Goal: Information Seeking & Learning: Find specific fact

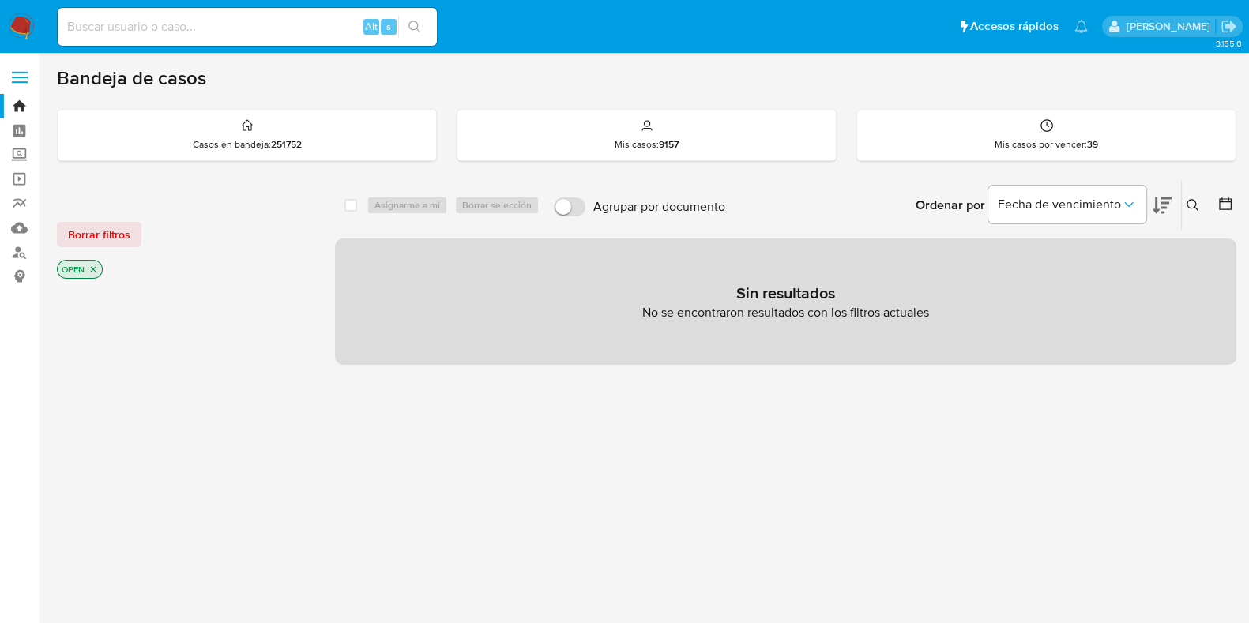
click at [1199, 206] on icon at bounding box center [1193, 205] width 13 height 13
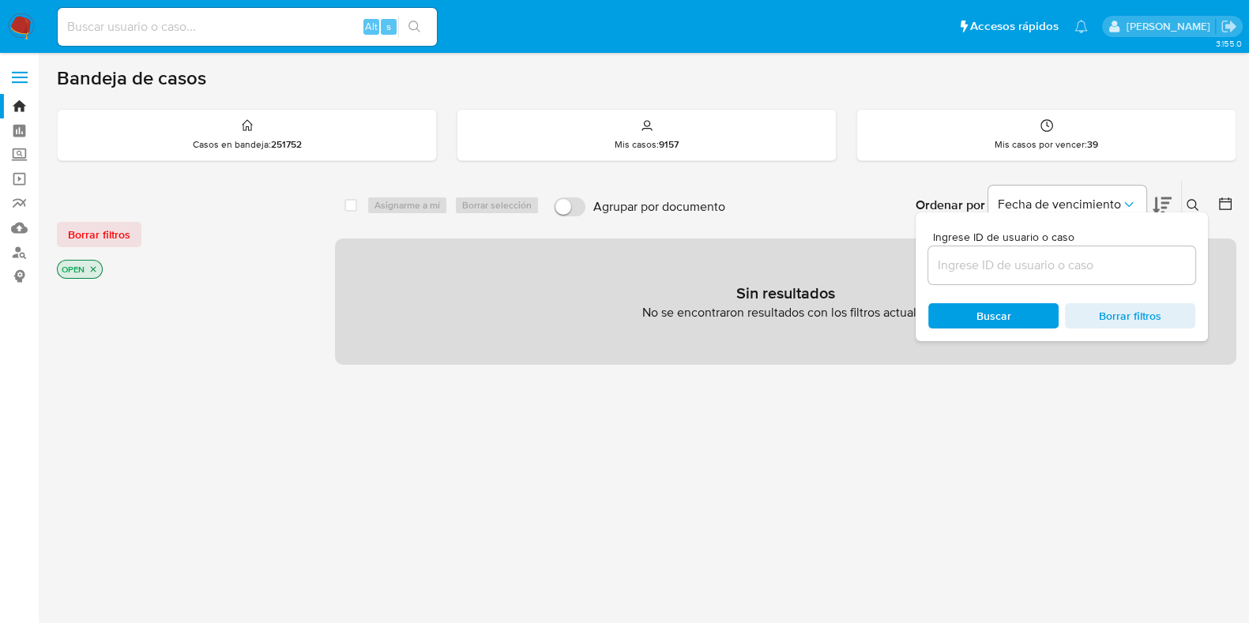
click at [1045, 257] on input at bounding box center [1061, 265] width 267 height 21
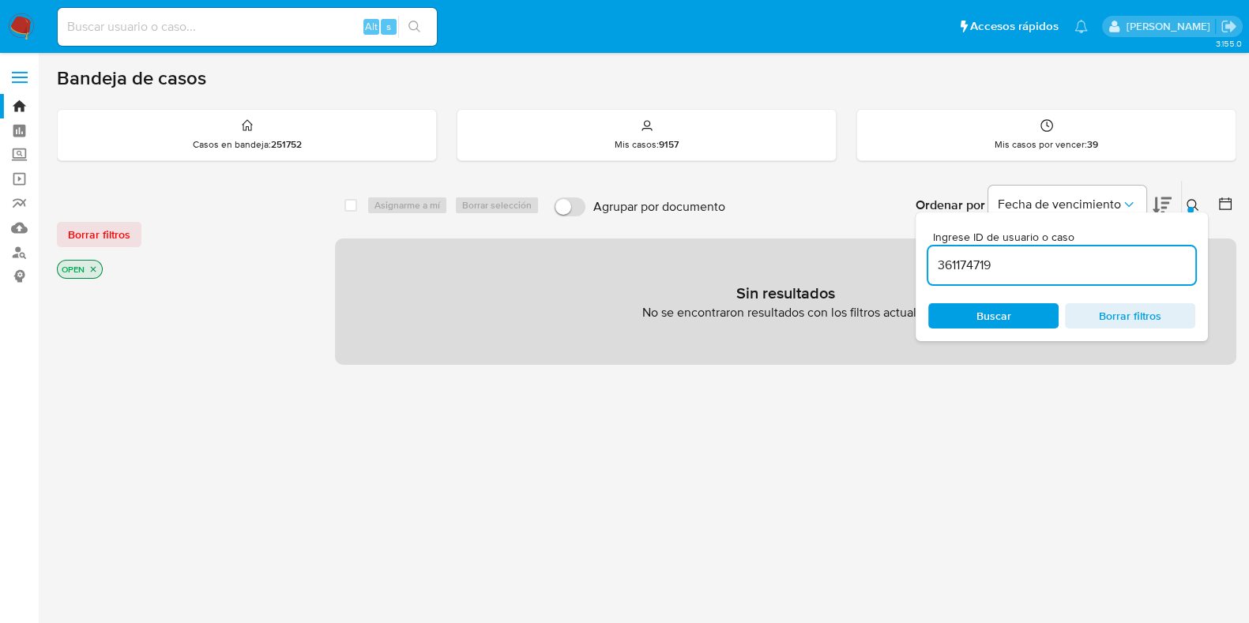
type input "361174719"
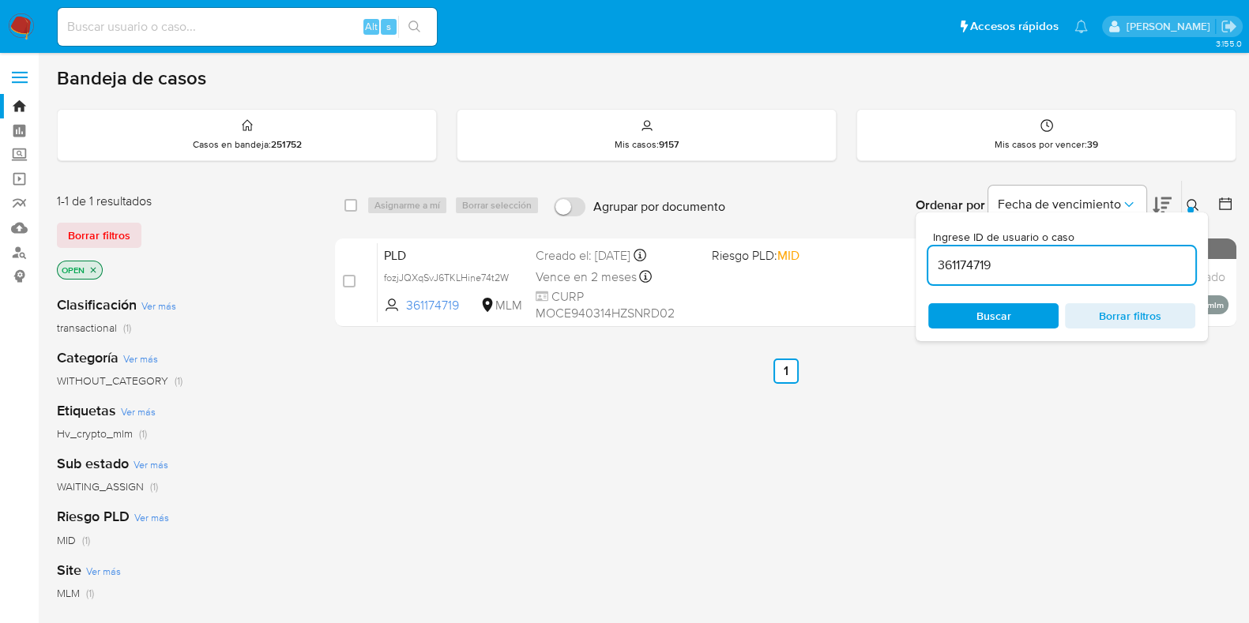
click at [1196, 199] on icon at bounding box center [1193, 205] width 13 height 13
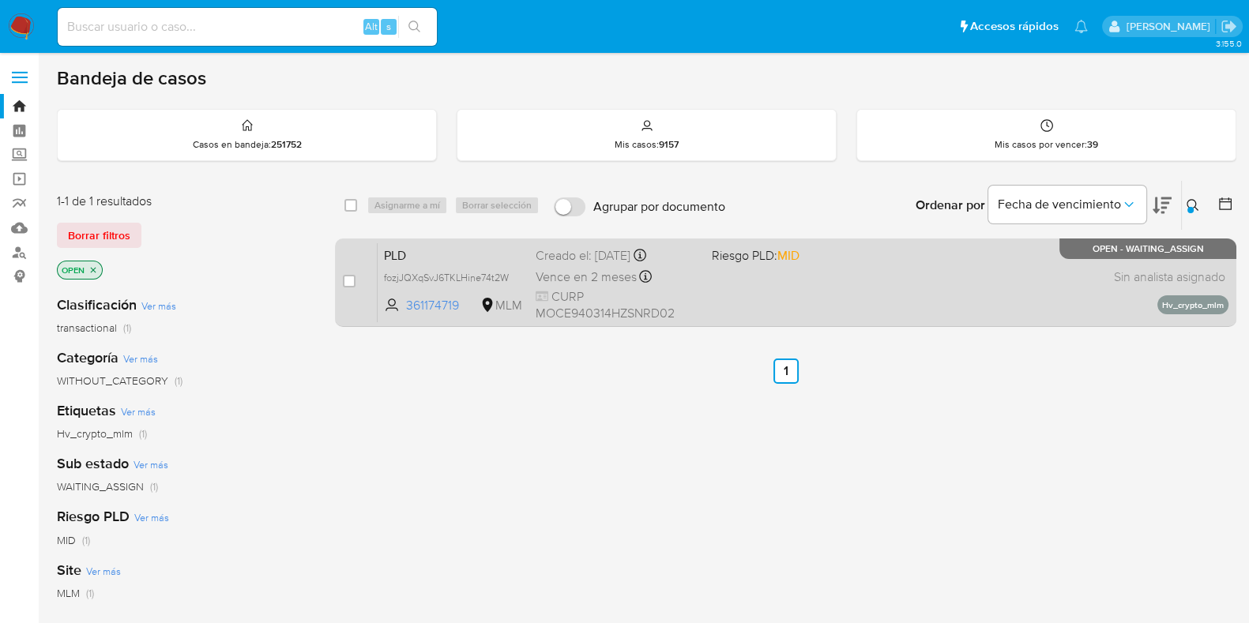
click at [948, 278] on div "PLD fozjJQXqSvJ6TKLHine74t2W 361174719 MLM Riesgo PLD: MID Creado el: 12/08/202…" at bounding box center [803, 283] width 851 height 80
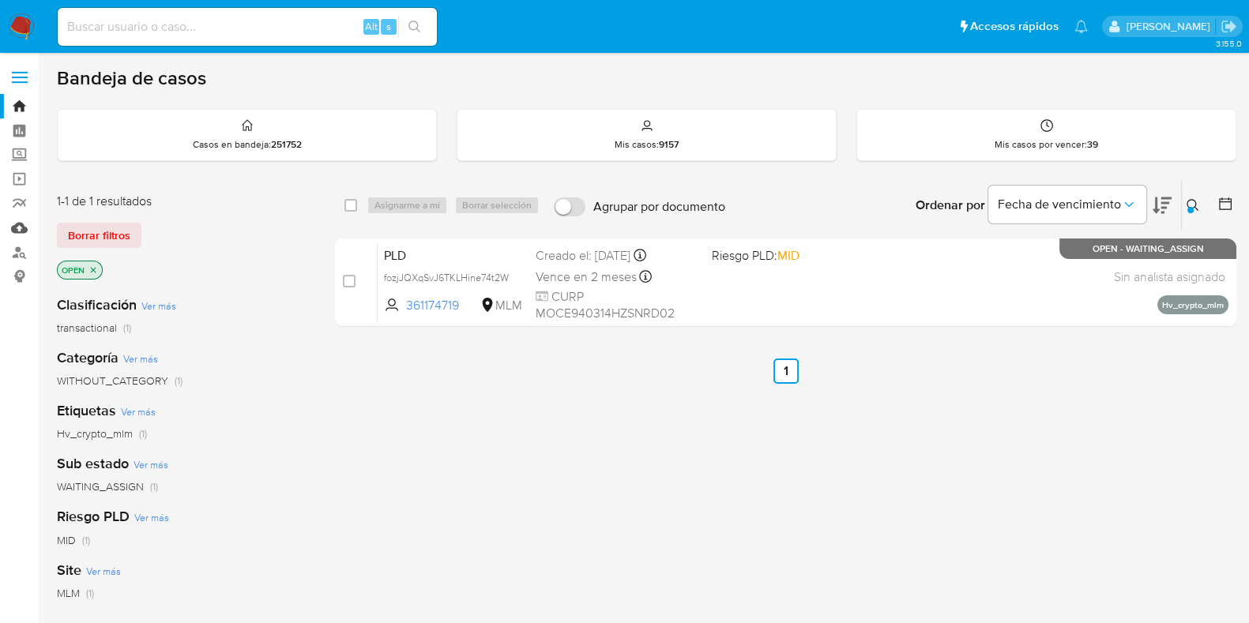
click at [17, 224] on link "Mulan" at bounding box center [94, 228] width 188 height 24
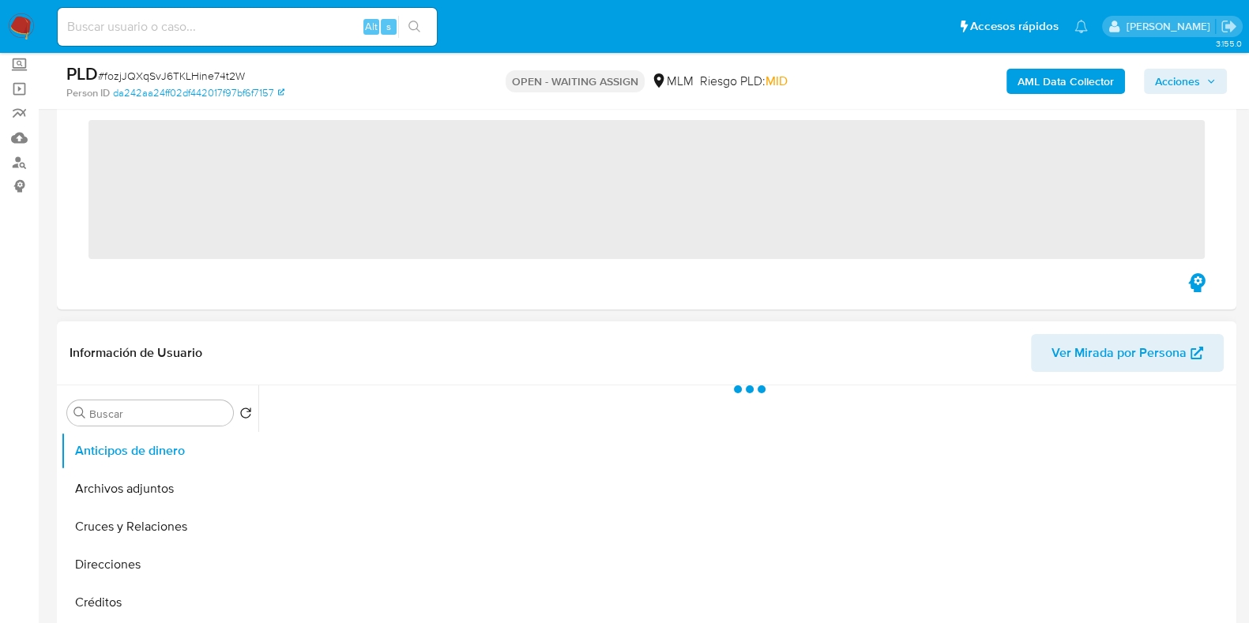
scroll to position [296, 0]
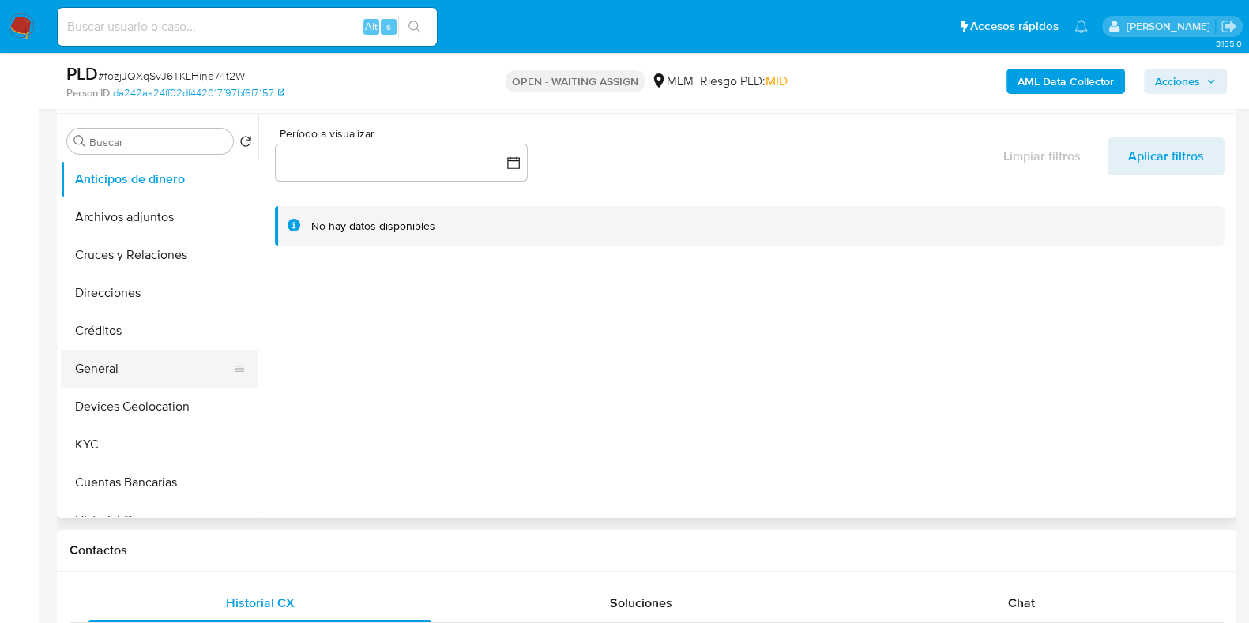
click at [126, 375] on button "General" at bounding box center [153, 369] width 185 height 38
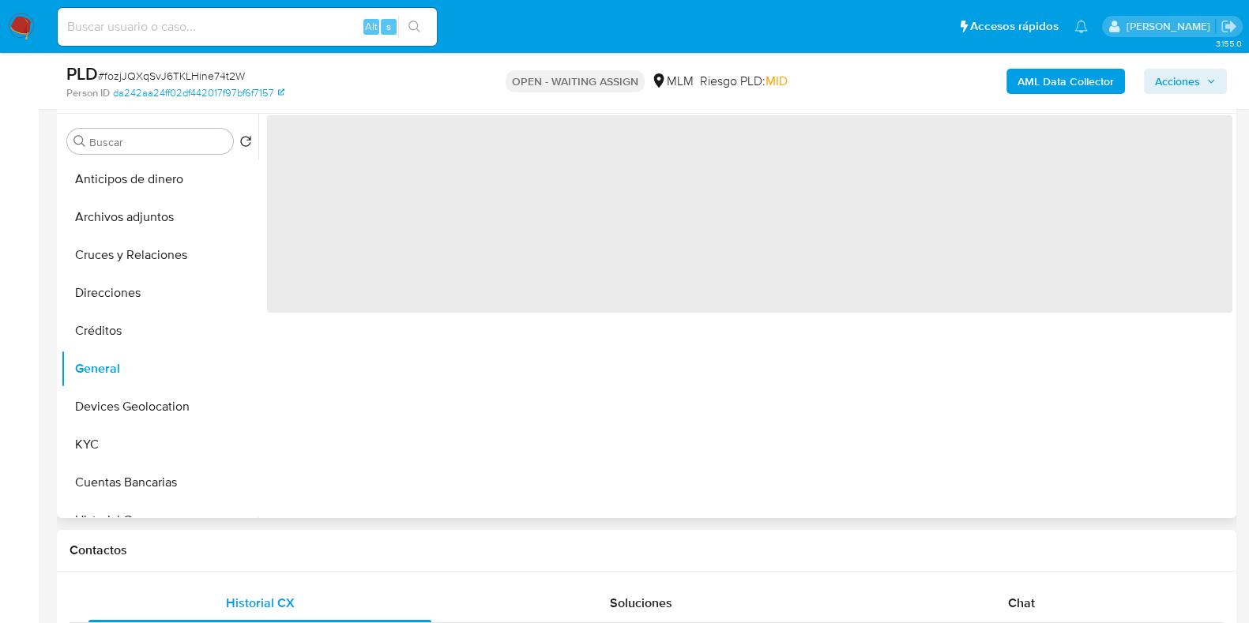
select select "10"
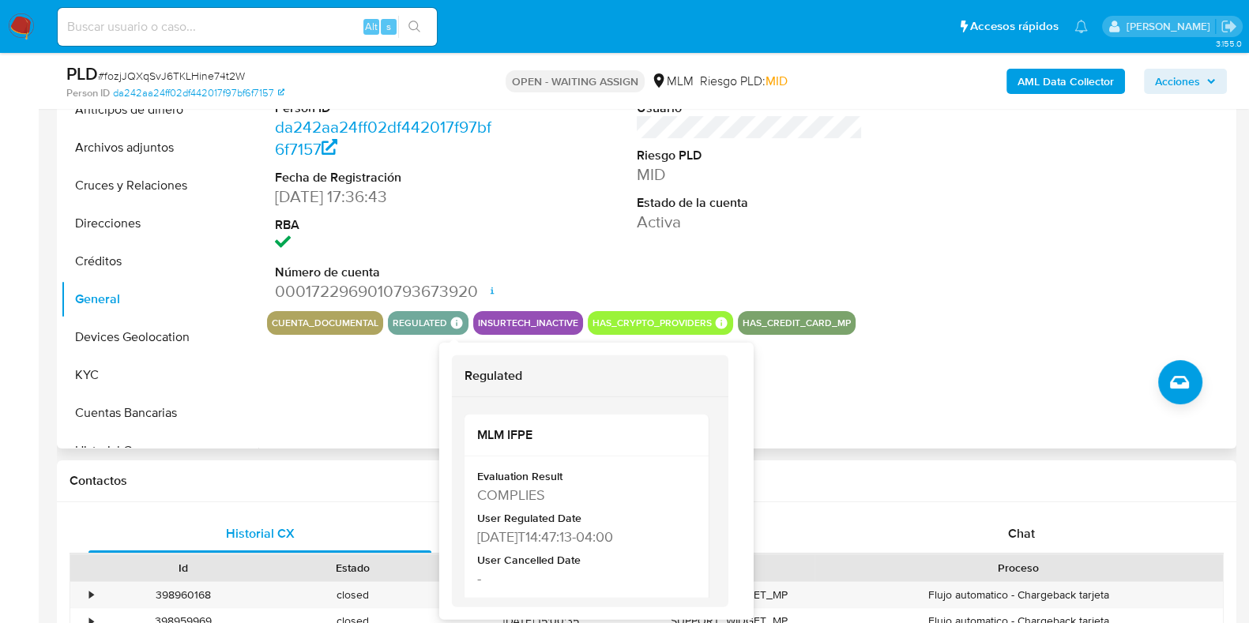
scroll to position [394, 0]
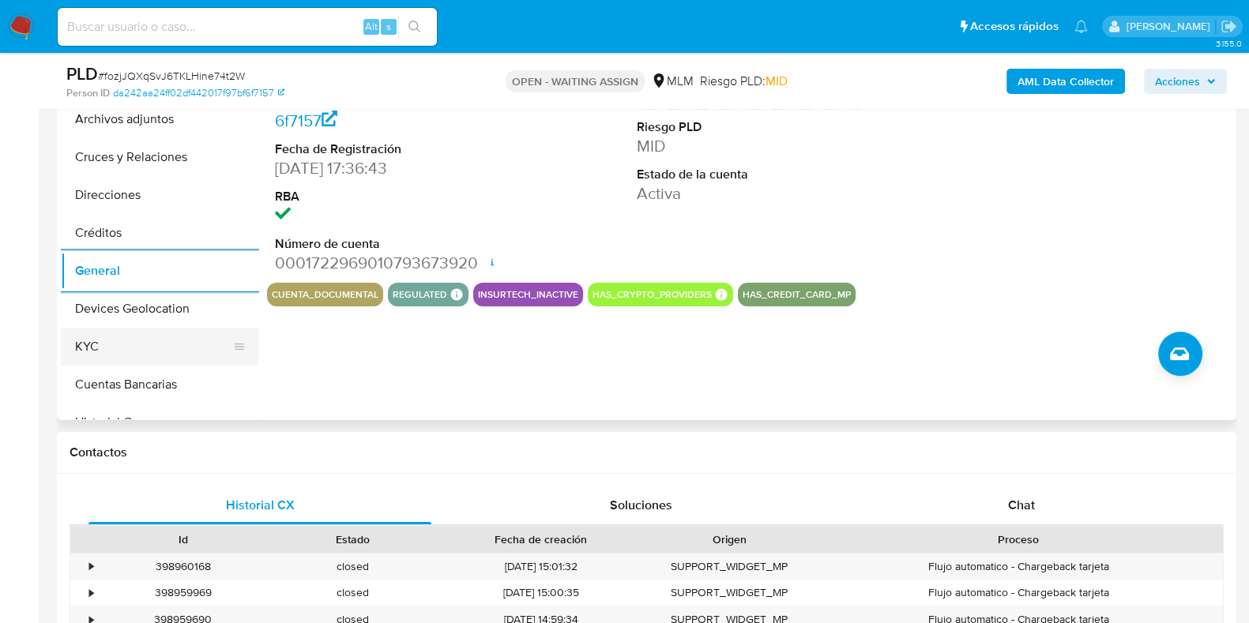
click at [143, 346] on button "KYC" at bounding box center [153, 347] width 185 height 38
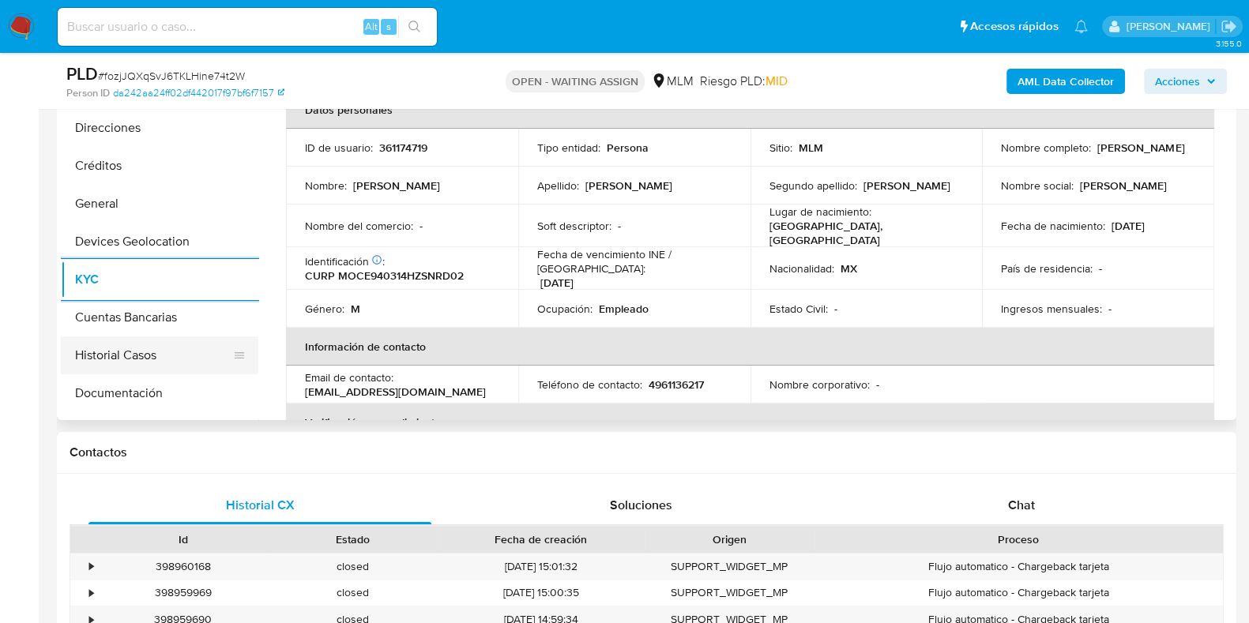
scroll to position [98, 0]
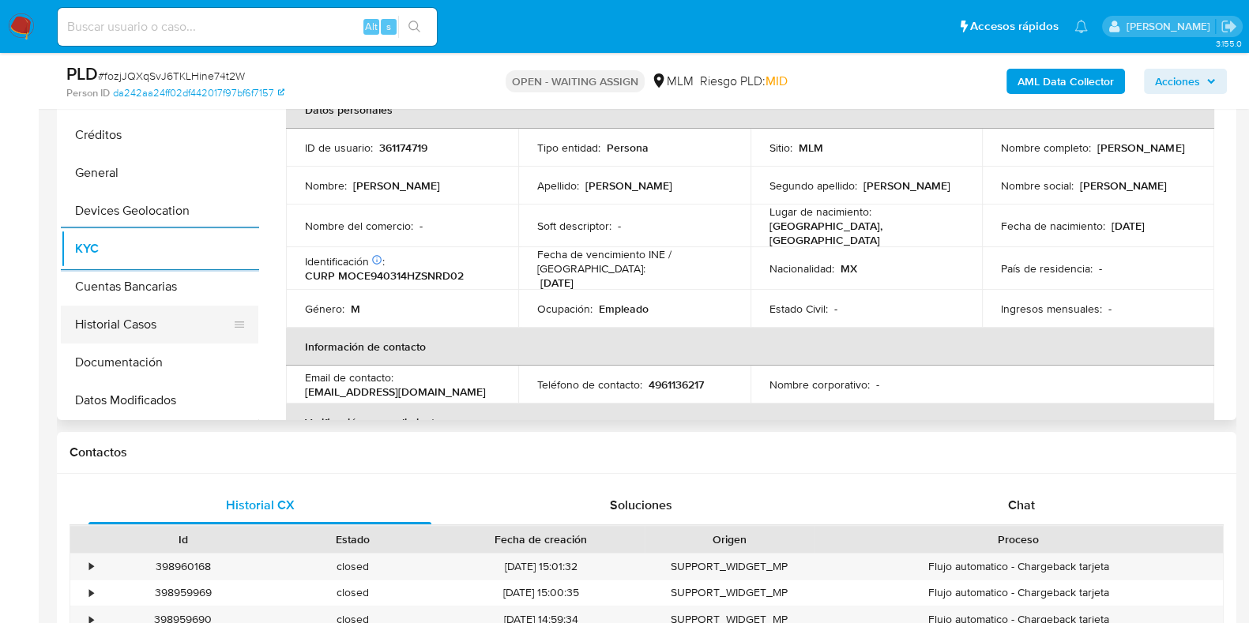
click at [138, 326] on button "Historial Casos" at bounding box center [153, 325] width 185 height 38
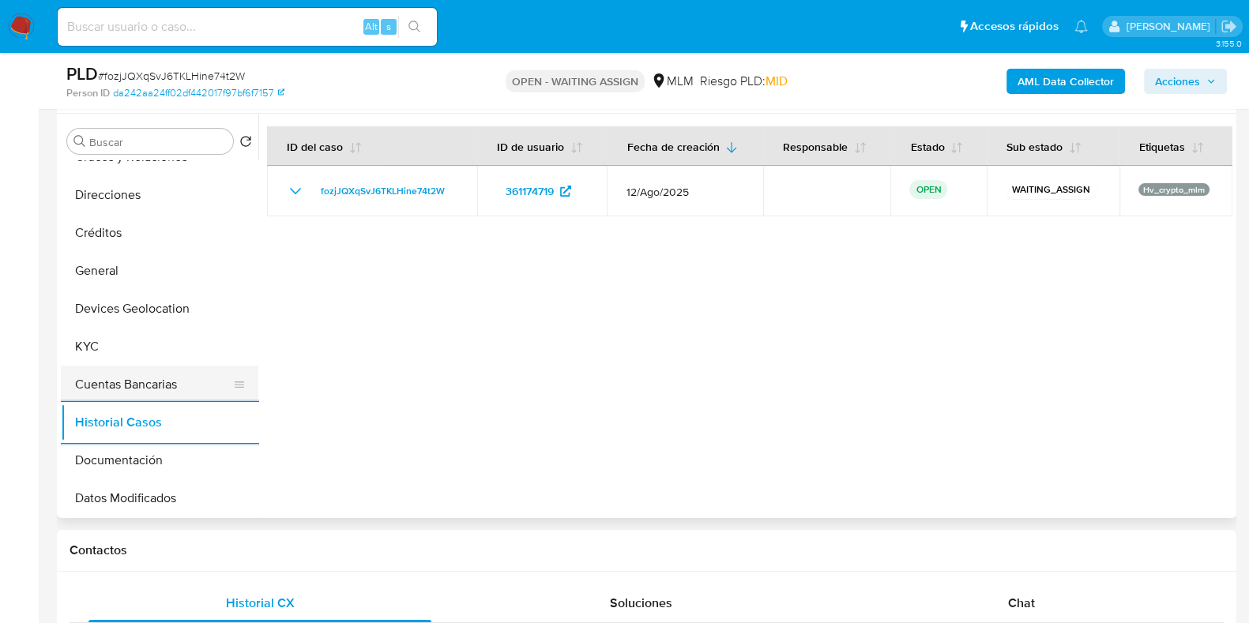
scroll to position [197, 0]
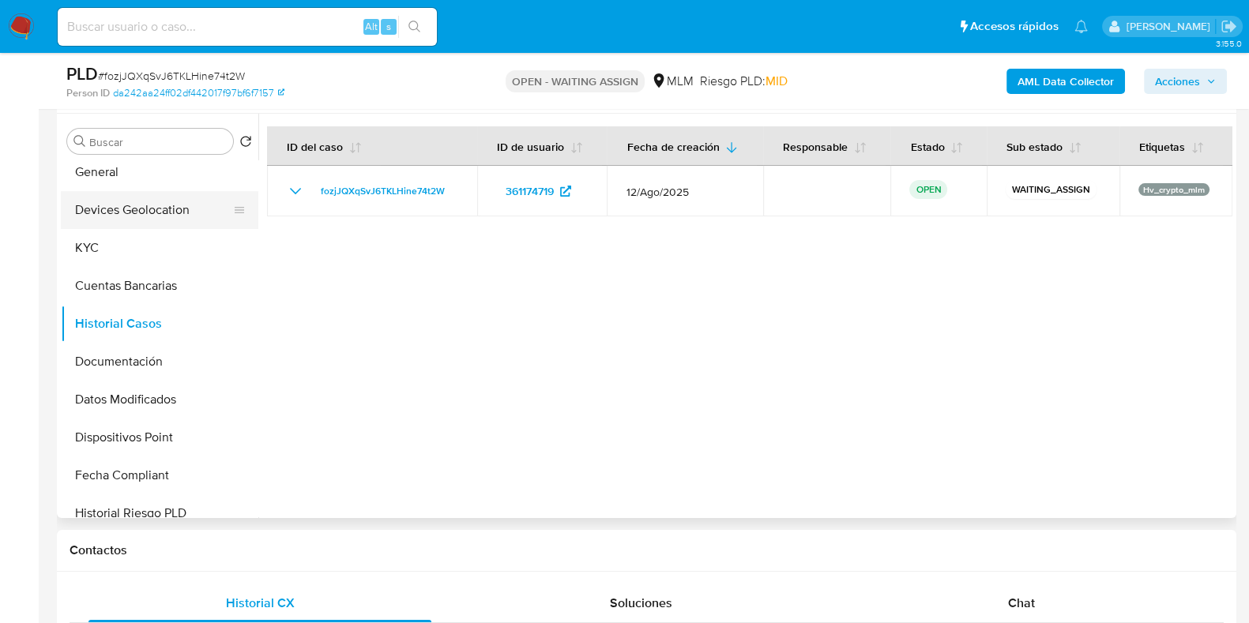
click at [150, 210] on button "Devices Geolocation" at bounding box center [153, 210] width 185 height 38
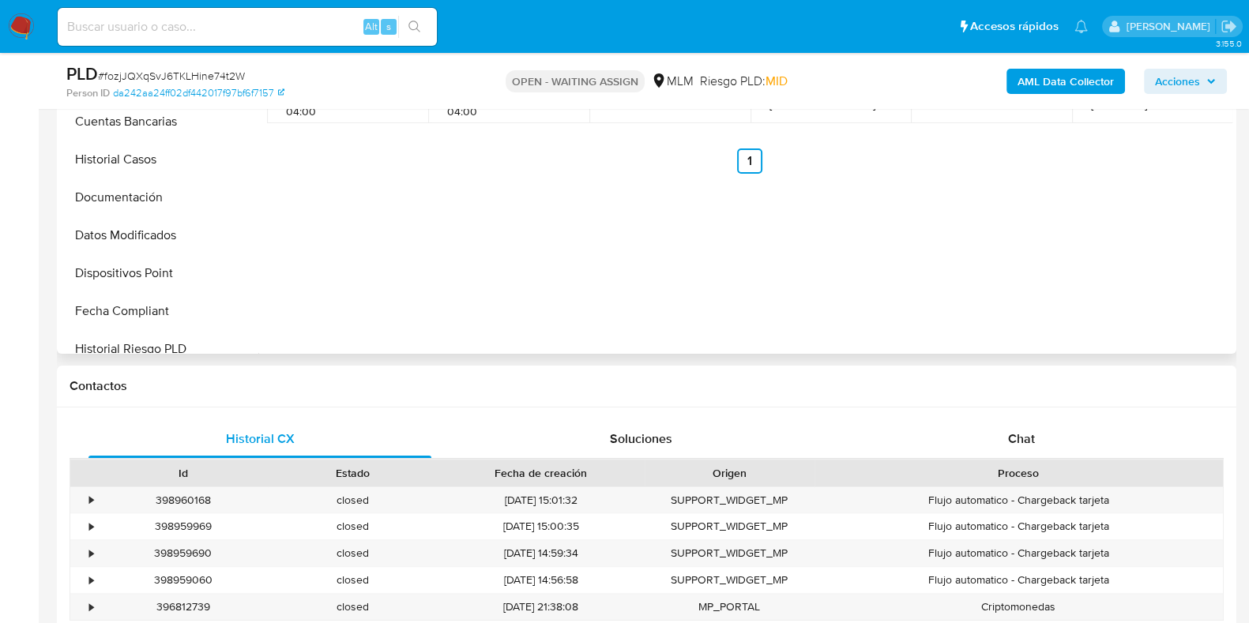
scroll to position [296, 0]
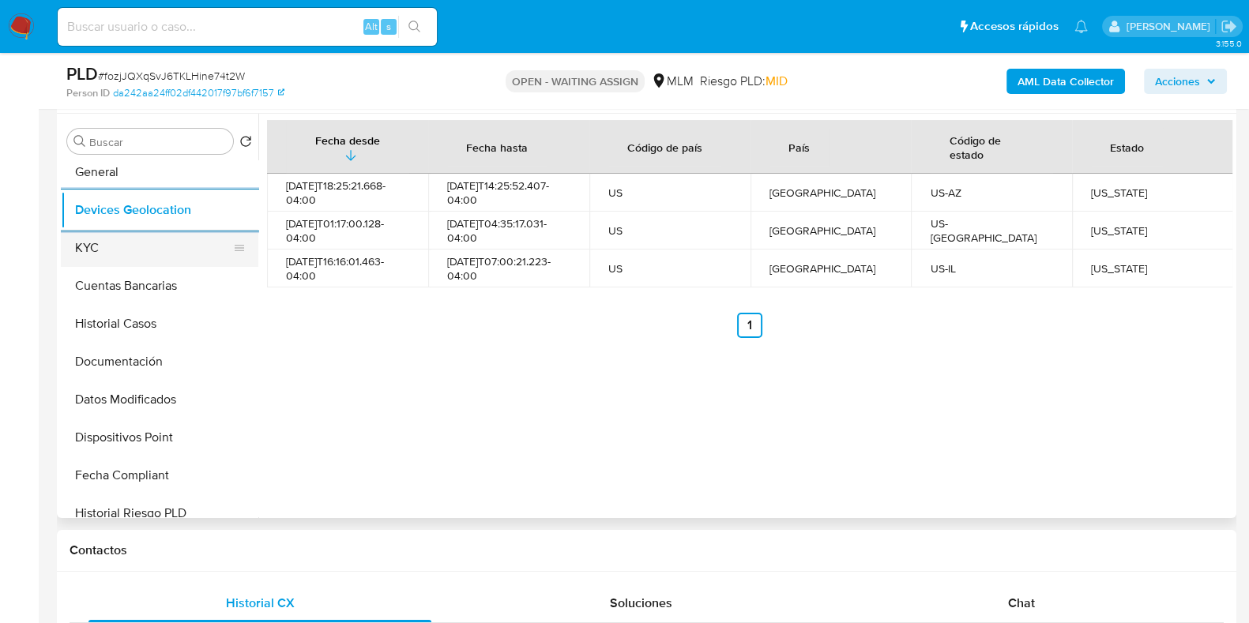
click at [109, 252] on button "KYC" at bounding box center [153, 248] width 185 height 38
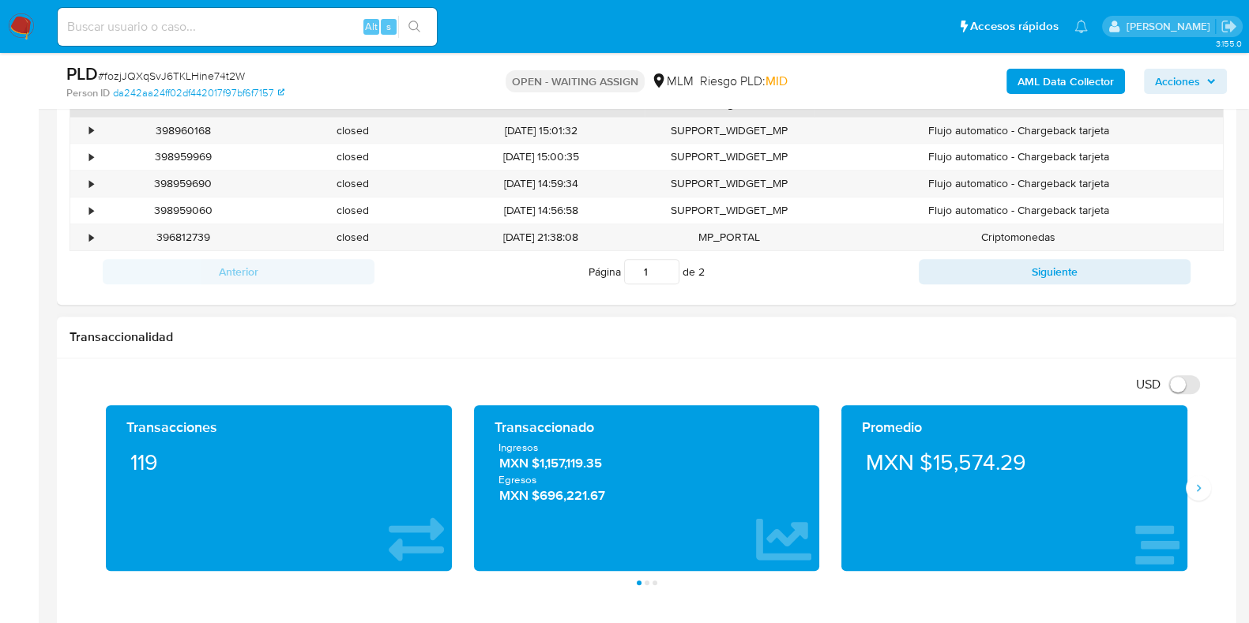
scroll to position [988, 0]
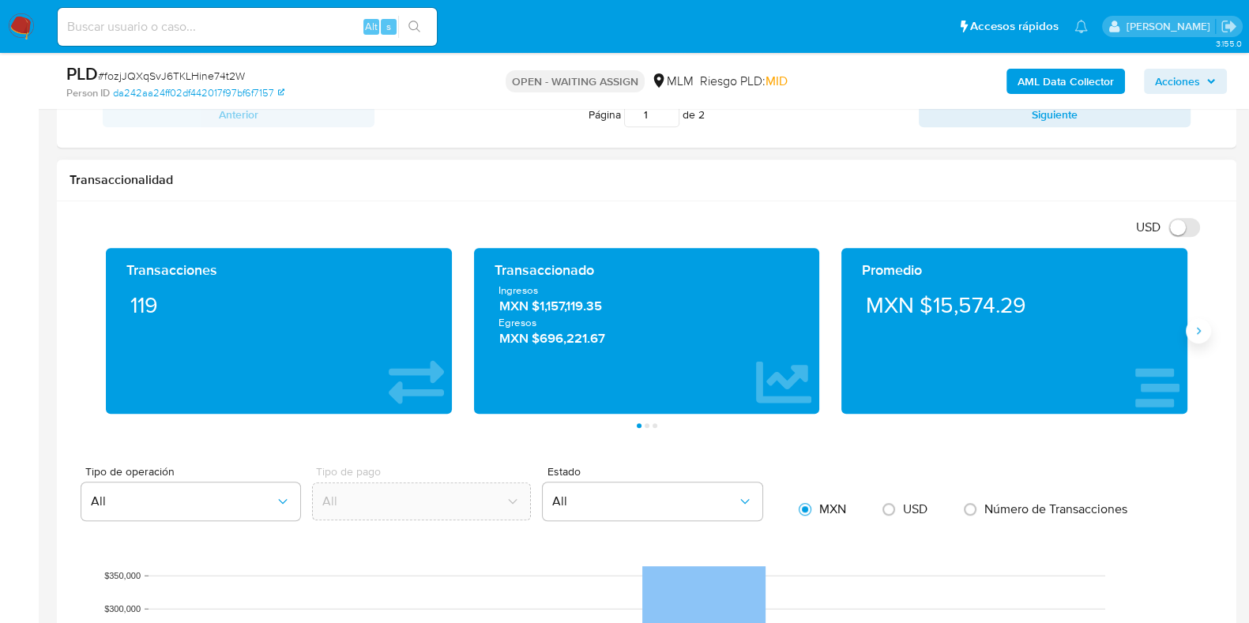
click at [1198, 333] on icon "Siguiente" at bounding box center [1198, 331] width 13 height 13
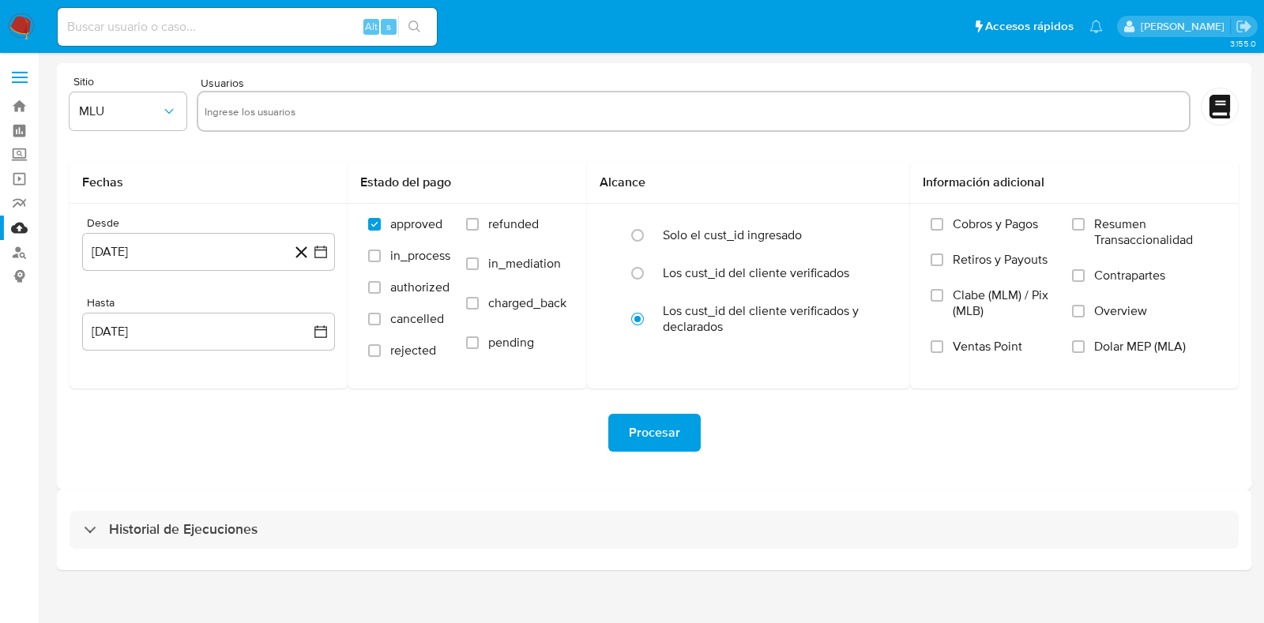
click at [19, 24] on img at bounding box center [21, 26] width 27 height 27
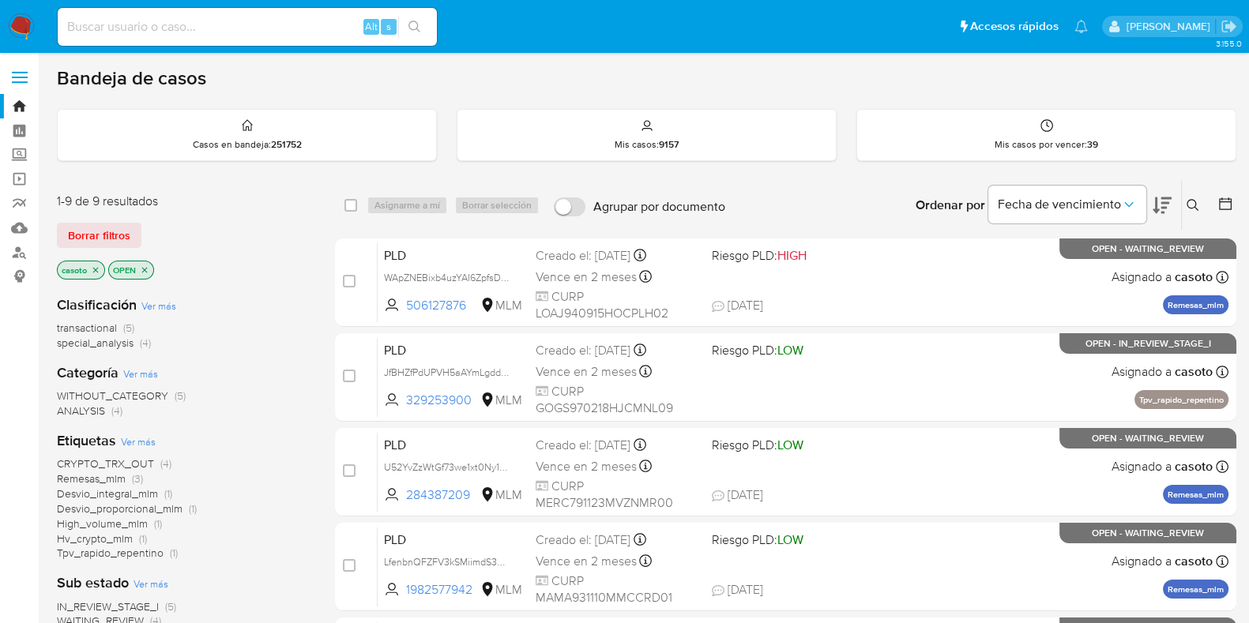
click at [1182, 206] on button at bounding box center [1195, 205] width 26 height 19
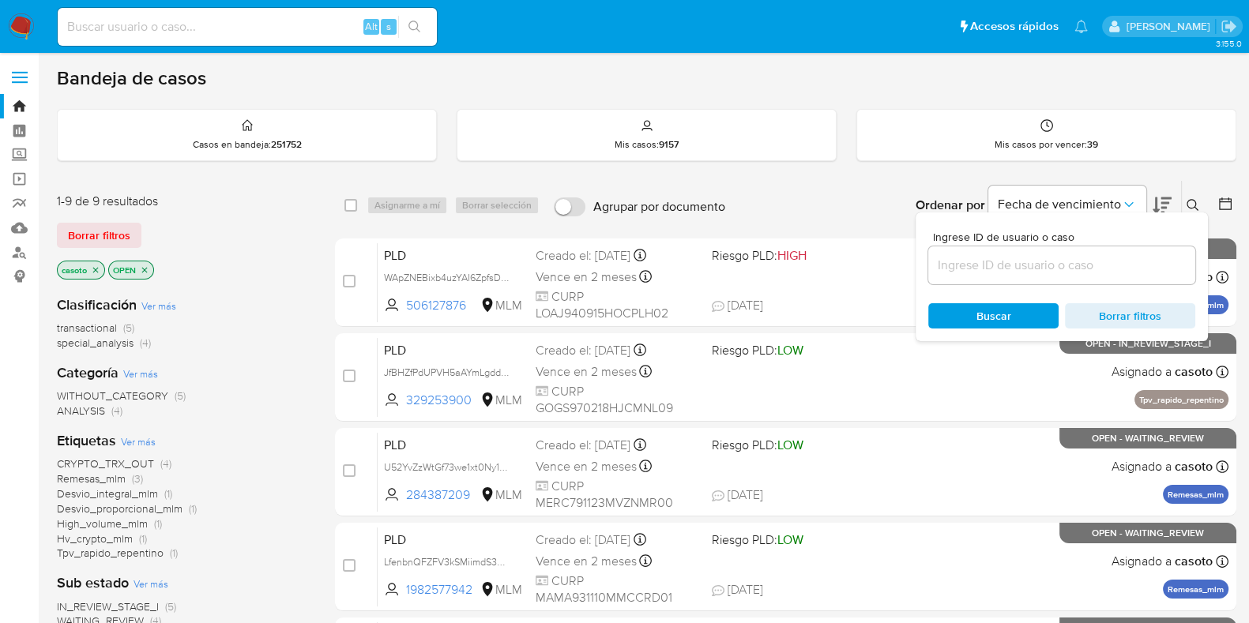
click at [1185, 204] on button at bounding box center [1195, 205] width 26 height 19
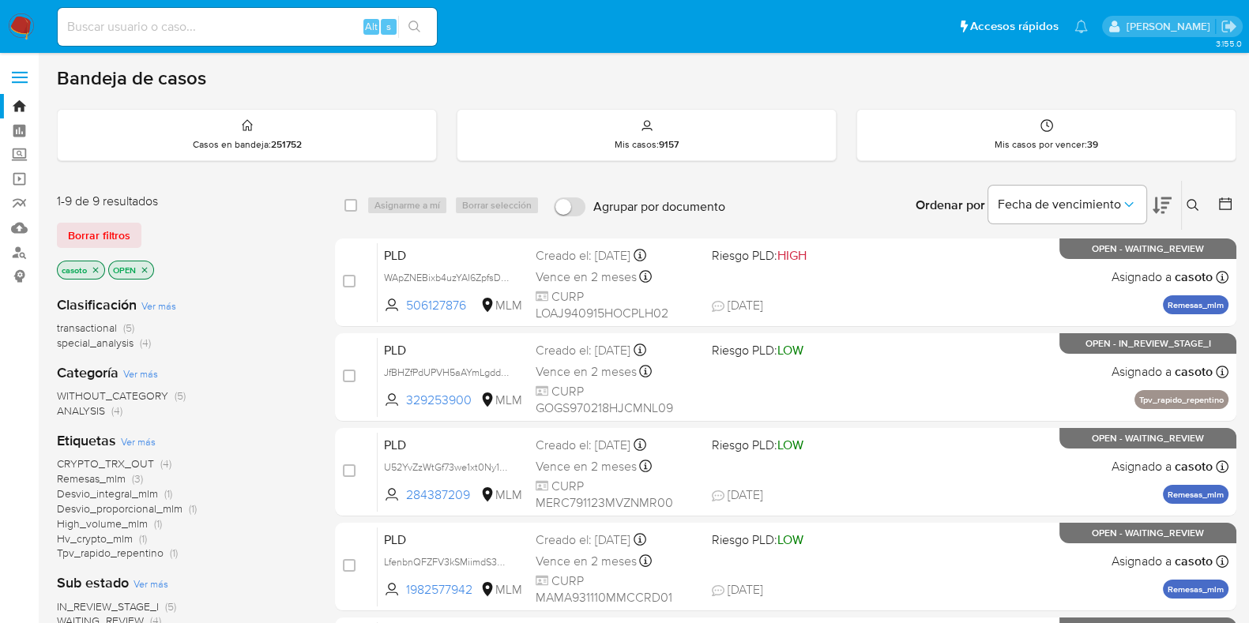
click at [1185, 204] on button at bounding box center [1195, 205] width 26 height 19
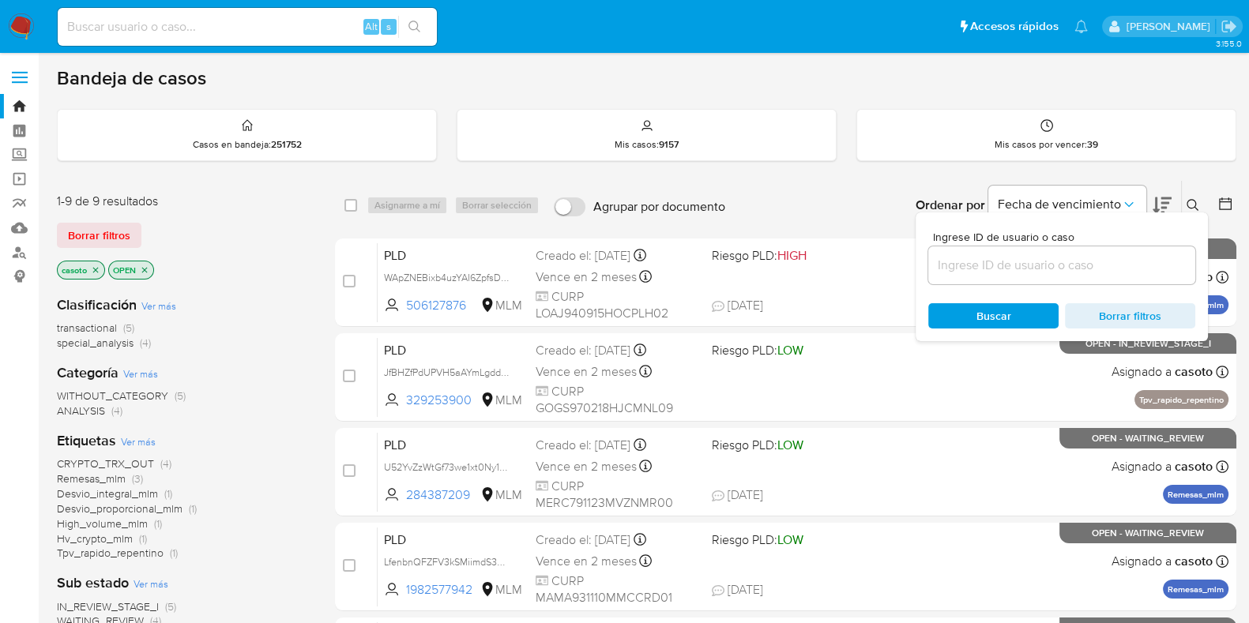
click at [1078, 262] on input at bounding box center [1061, 265] width 267 height 21
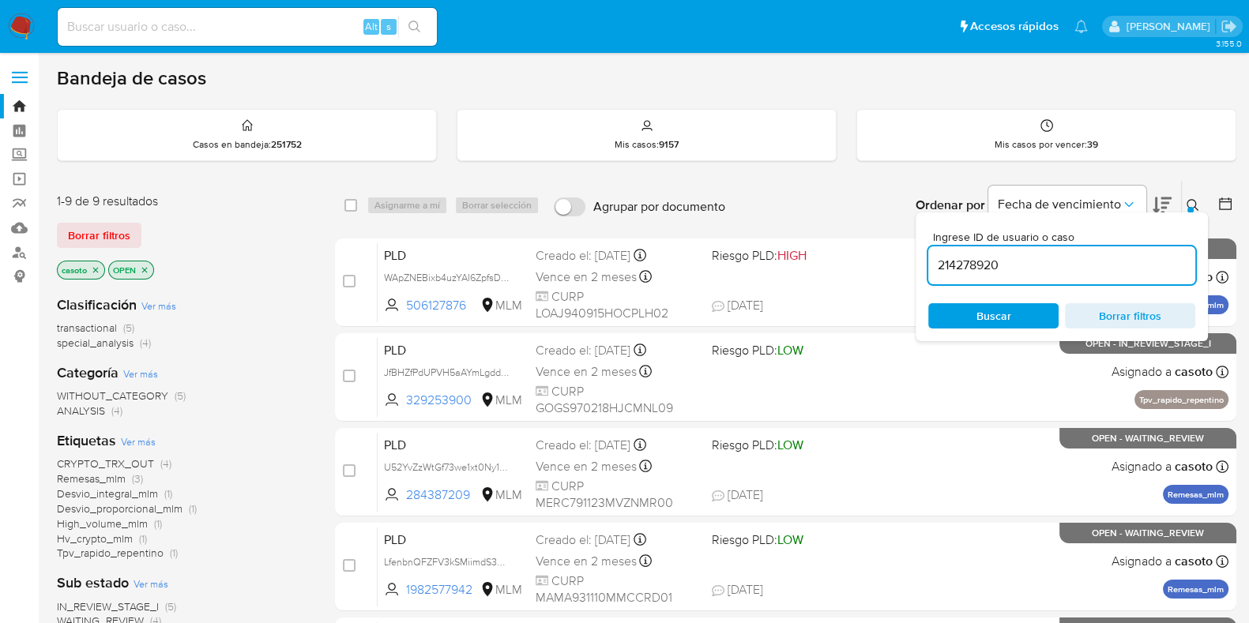
type input "214278920"
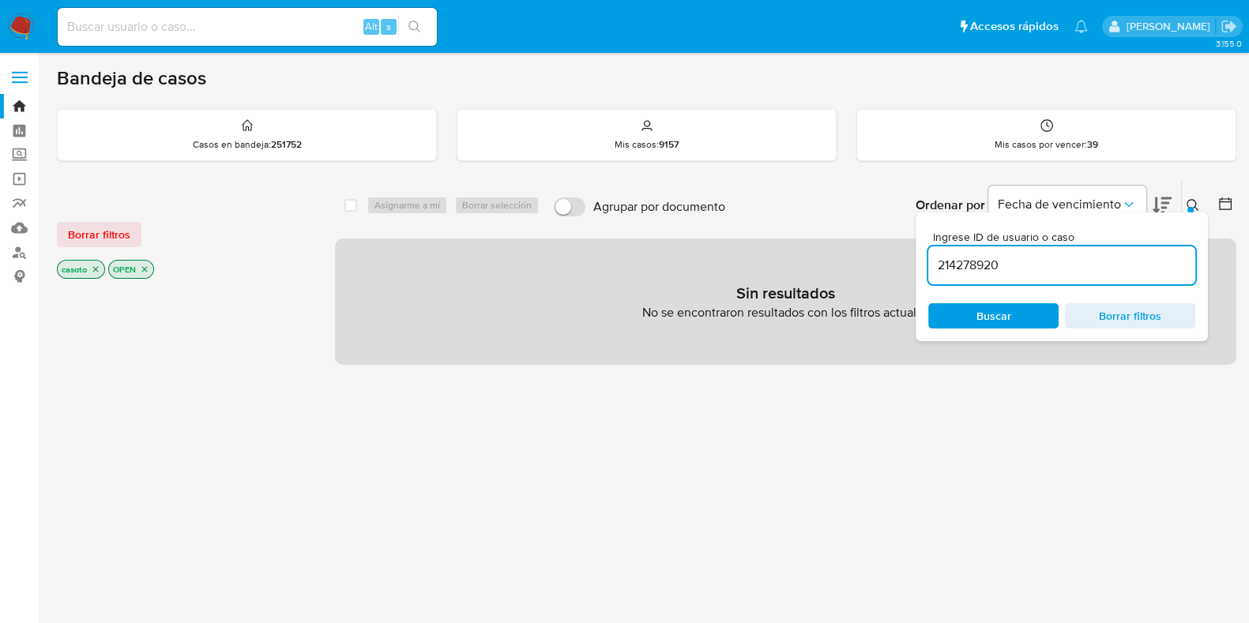
click at [1188, 209] on div at bounding box center [1191, 210] width 6 height 6
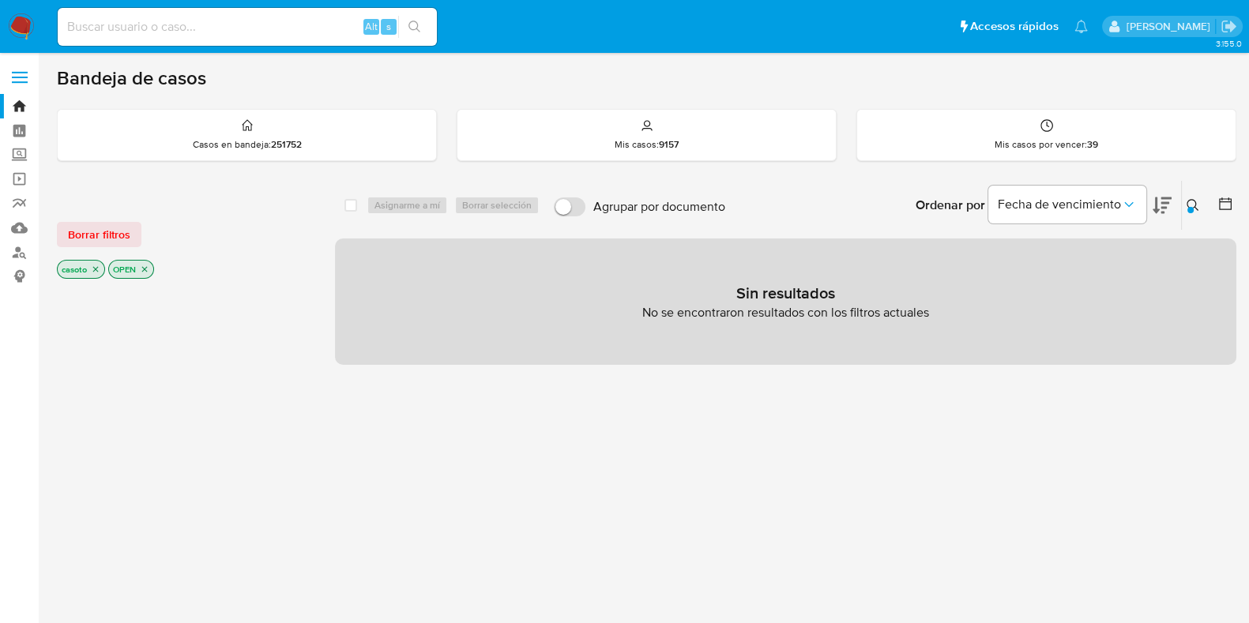
click at [98, 272] on icon "close-filter" at bounding box center [95, 269] width 9 height 9
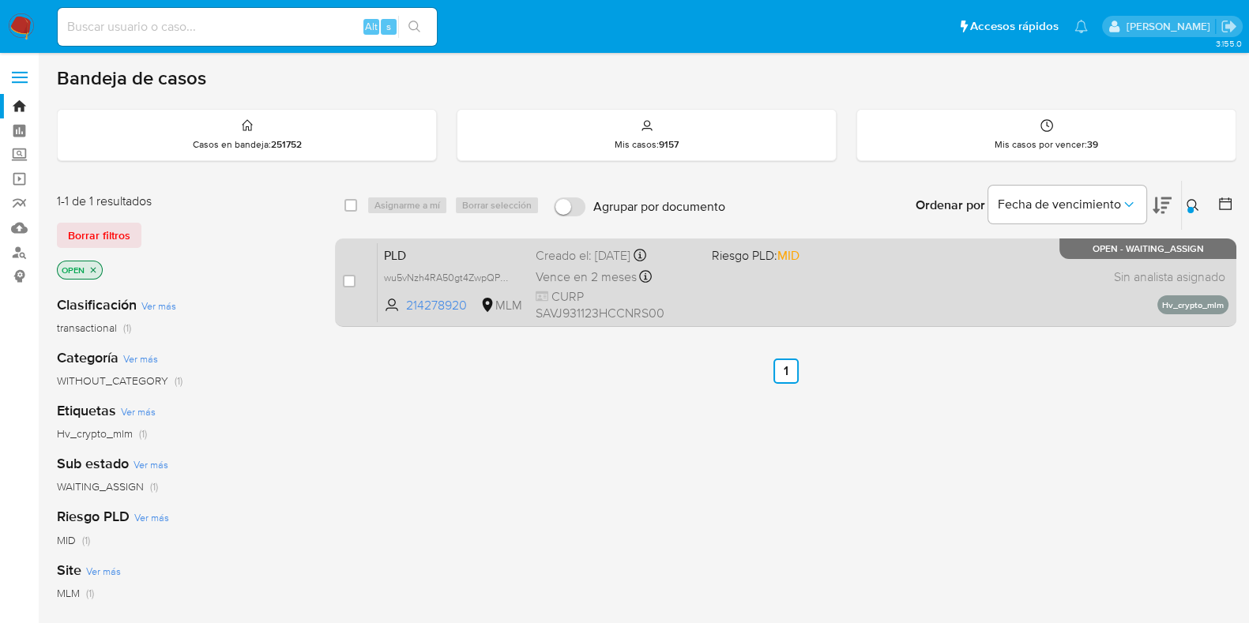
click at [658, 296] on span "CURP SAVJ931123HCCNRS00" at bounding box center [618, 305] width 164 height 34
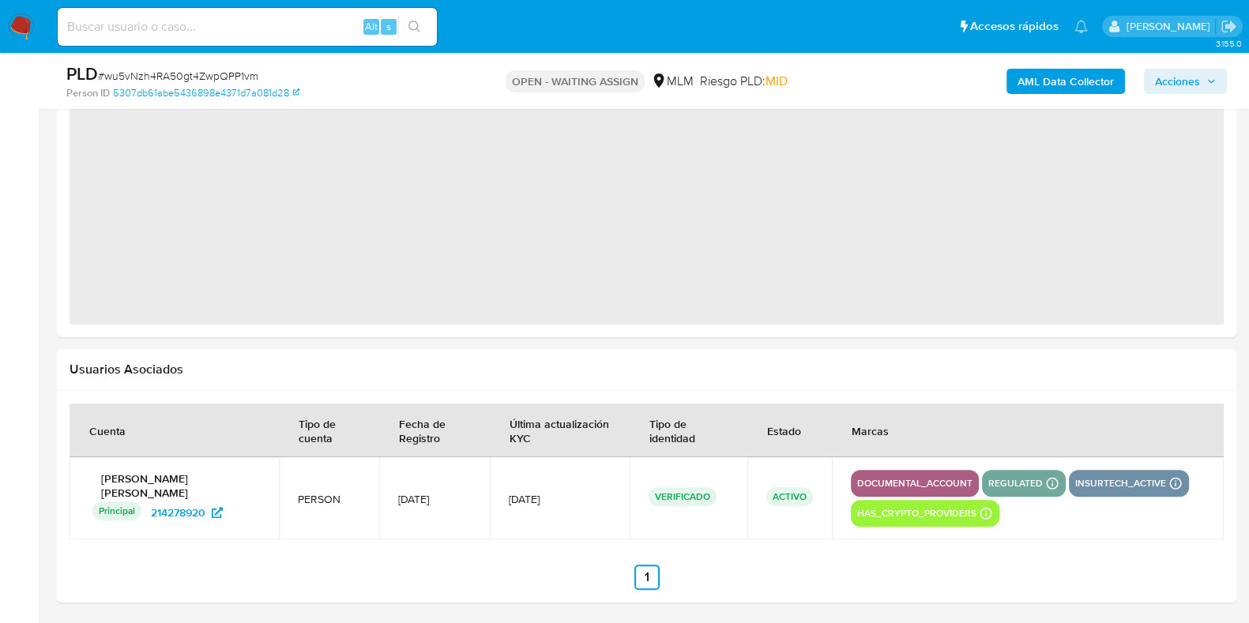
select select "10"
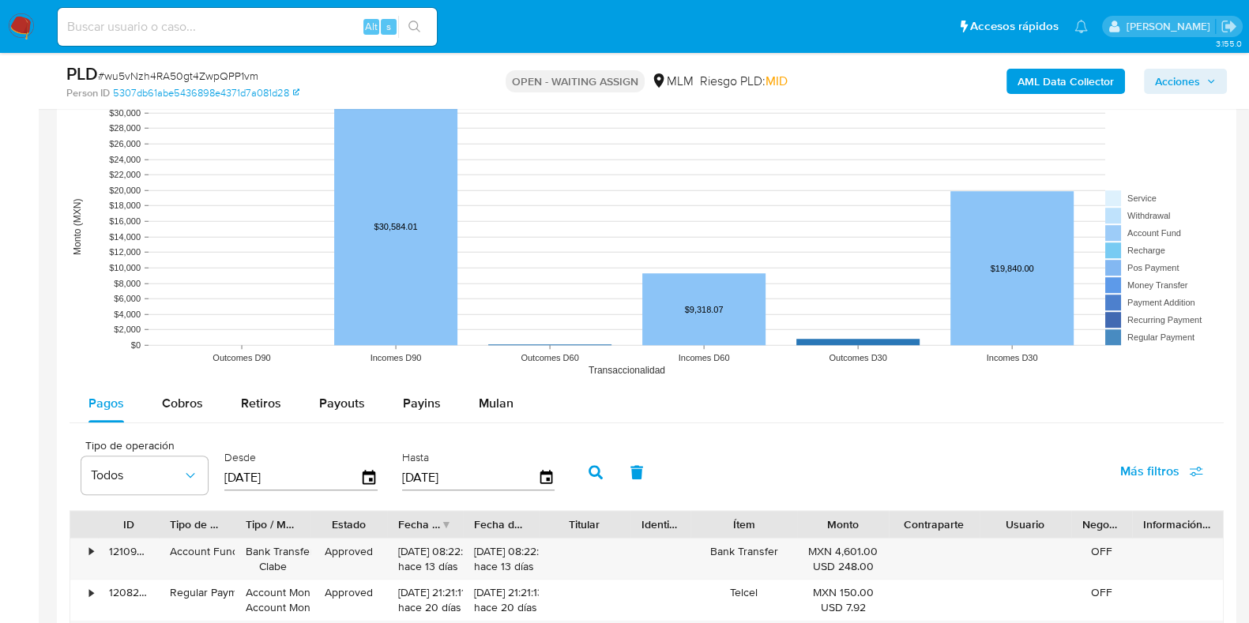
scroll to position [1426, 0]
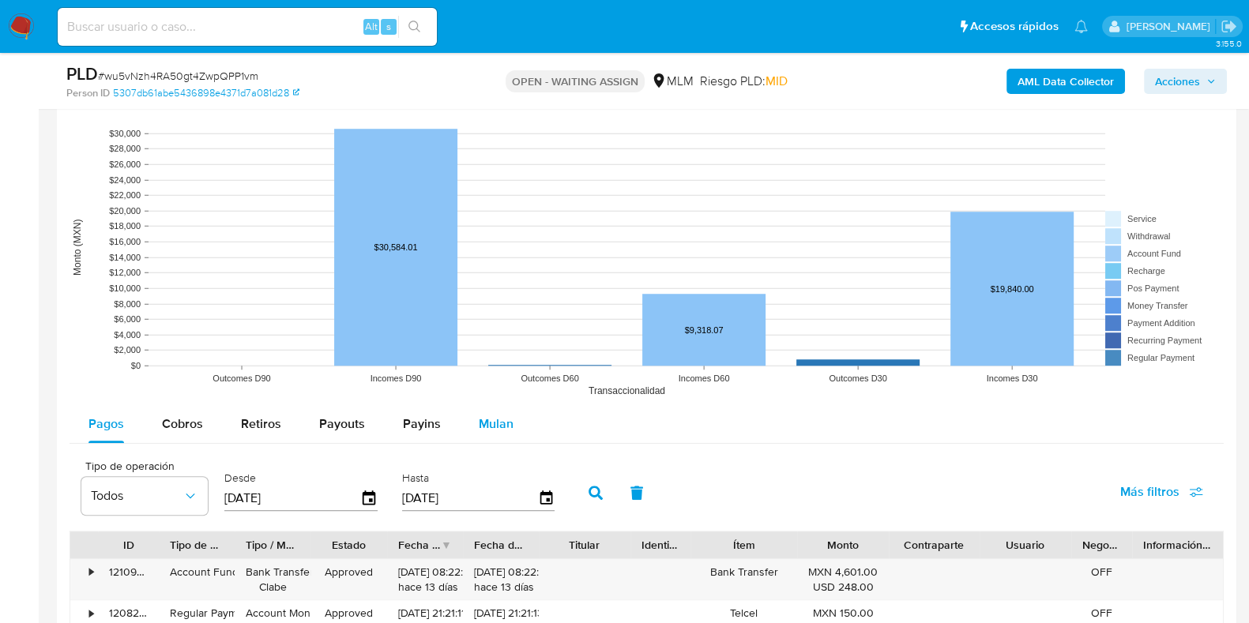
click at [498, 420] on span "Mulan" at bounding box center [496, 424] width 35 height 18
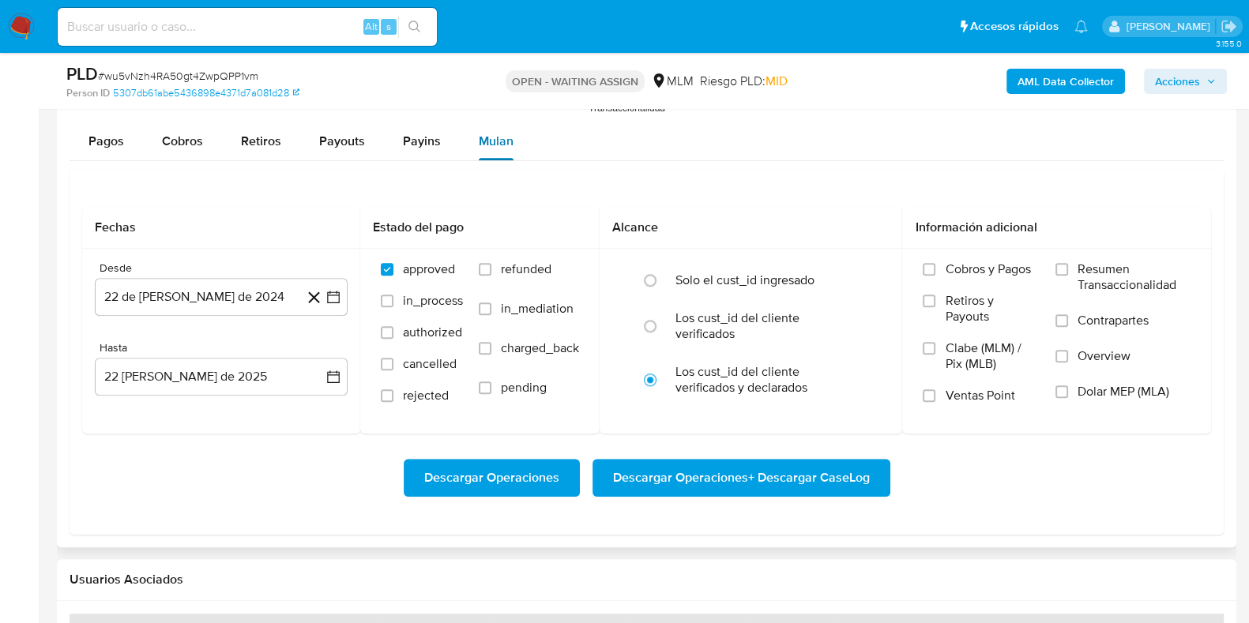
scroll to position [1723, 0]
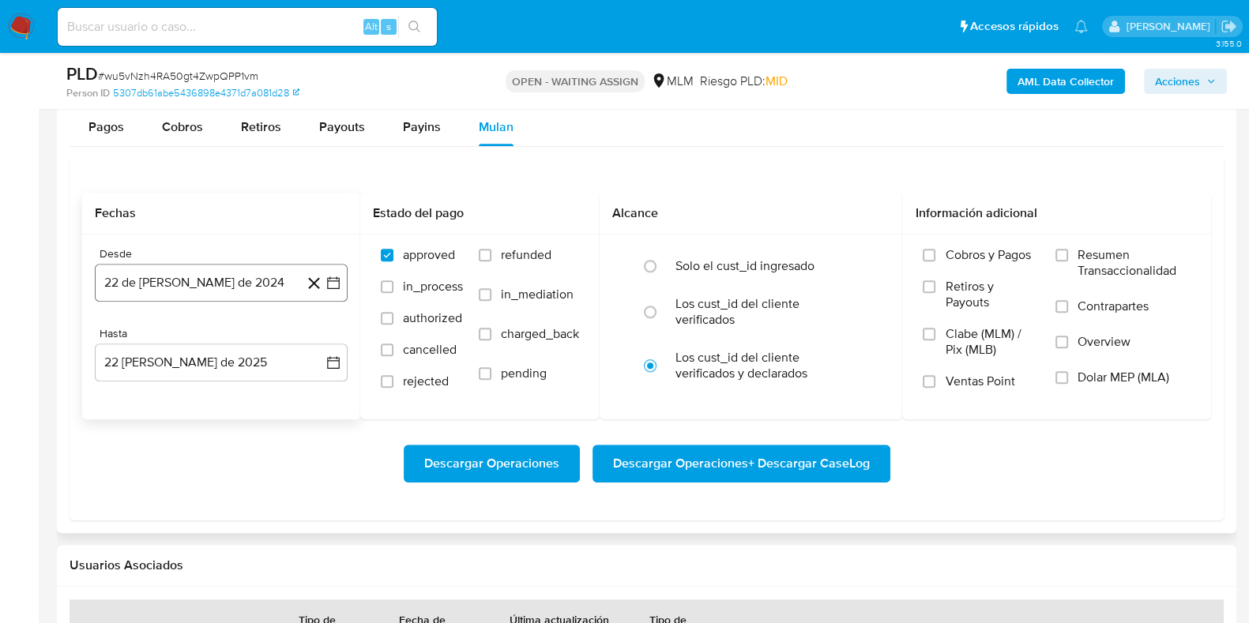
click at [220, 282] on button "22 de julio de 2024" at bounding box center [221, 283] width 253 height 38
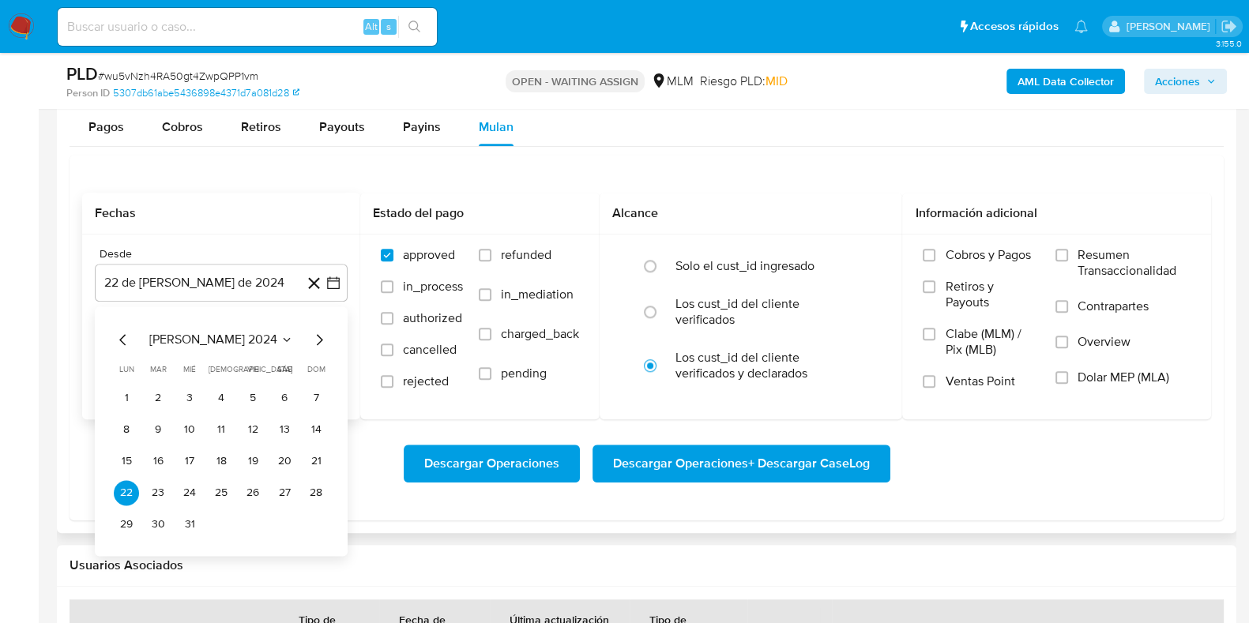
click at [241, 341] on span "julio 2024" at bounding box center [213, 340] width 128 height 16
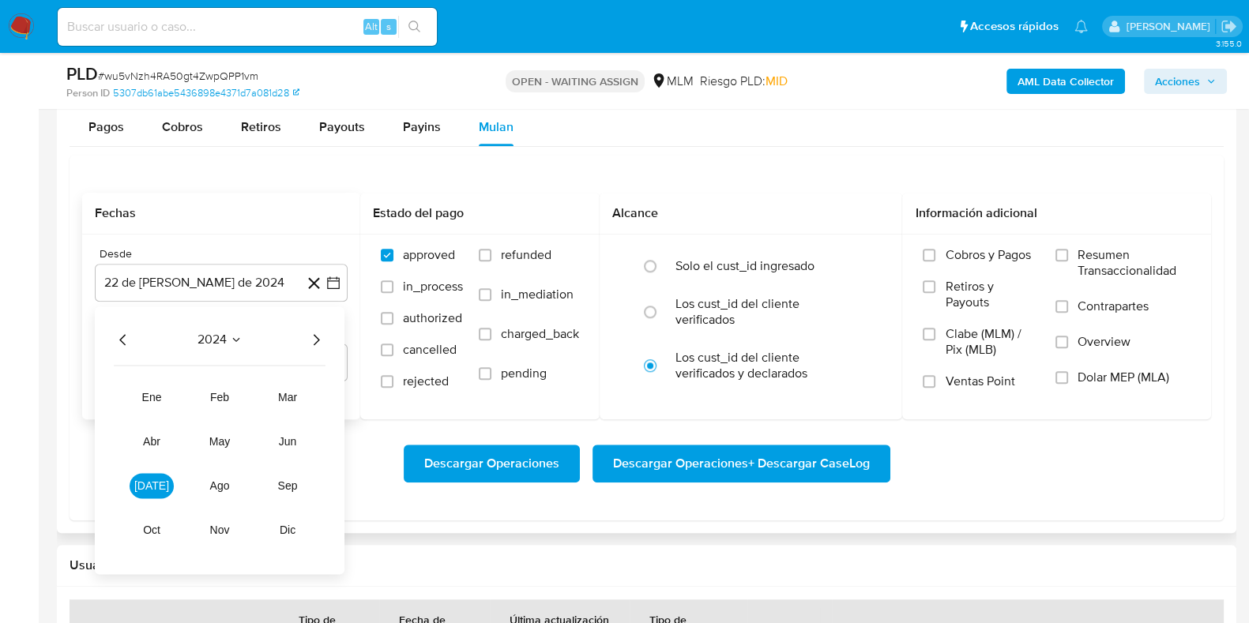
click at [313, 335] on icon "Año siguiente" at bounding box center [316, 339] width 19 height 19
click at [160, 440] on span "abr" at bounding box center [151, 441] width 17 height 13
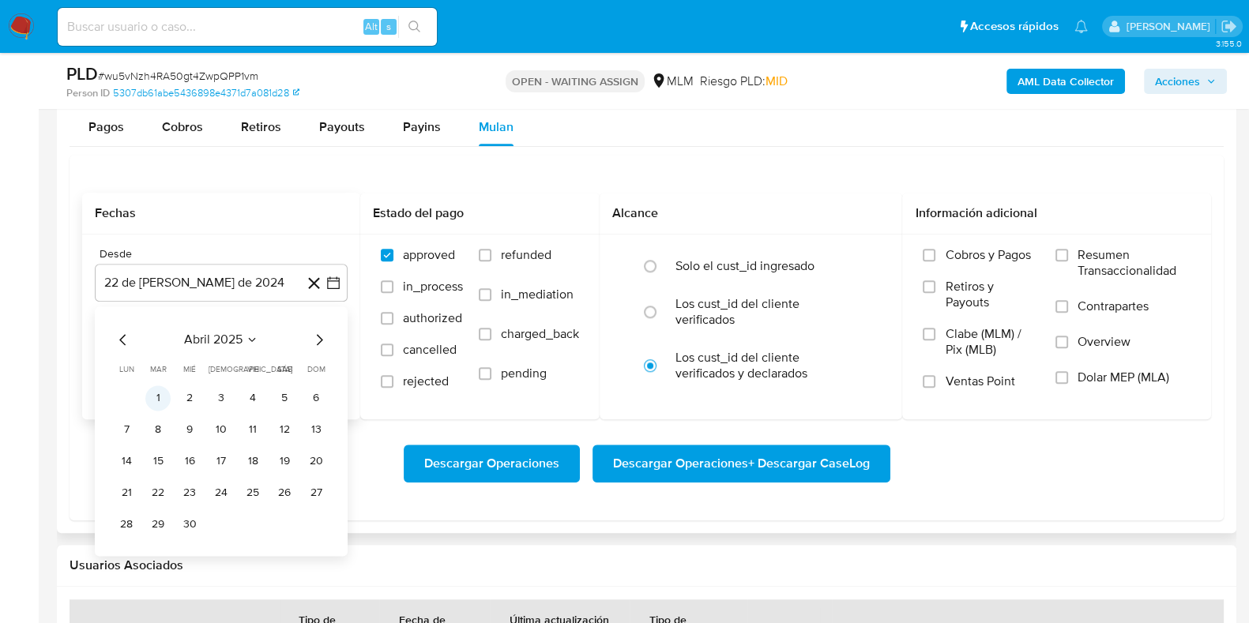
click at [162, 397] on button "1" at bounding box center [157, 398] width 25 height 25
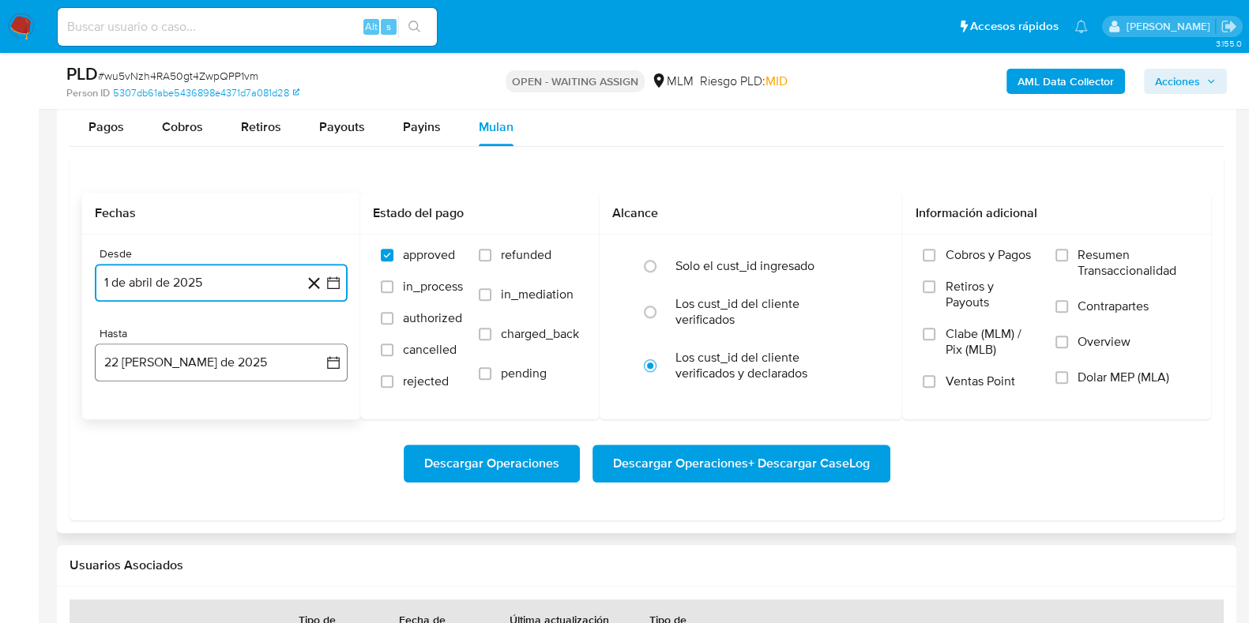
click at [162, 371] on button "22 de agosto de 2025" at bounding box center [221, 363] width 253 height 38
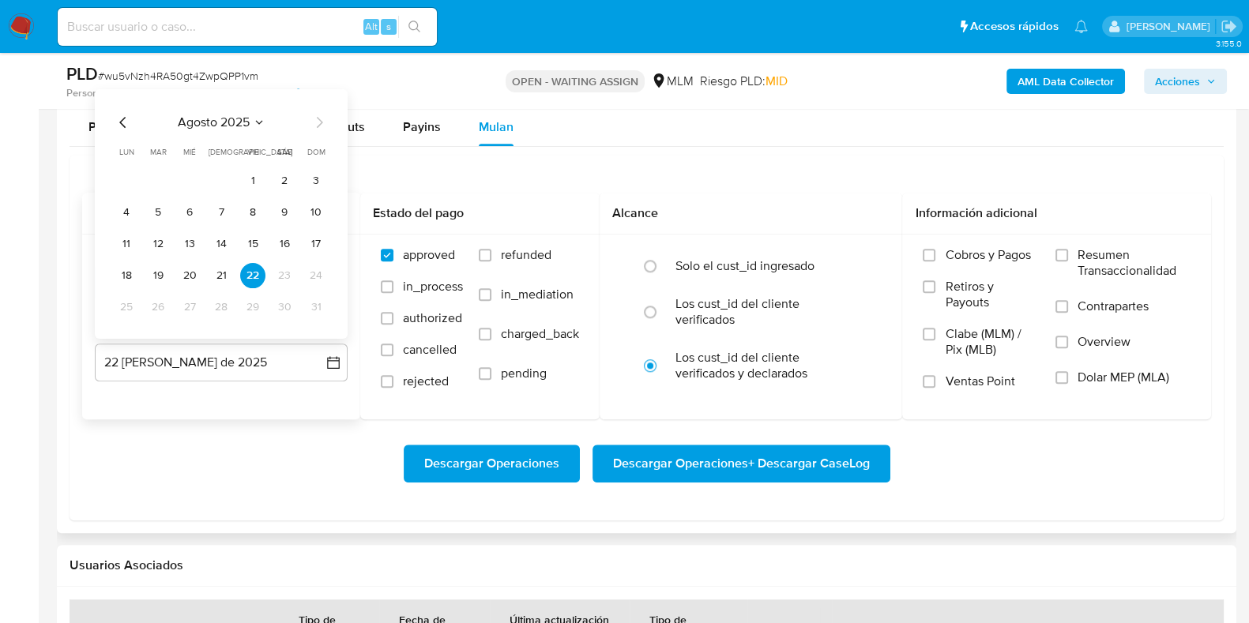
click at [122, 128] on icon "Mes anterior" at bounding box center [123, 121] width 19 height 19
click at [228, 312] on button "31" at bounding box center [221, 306] width 25 height 25
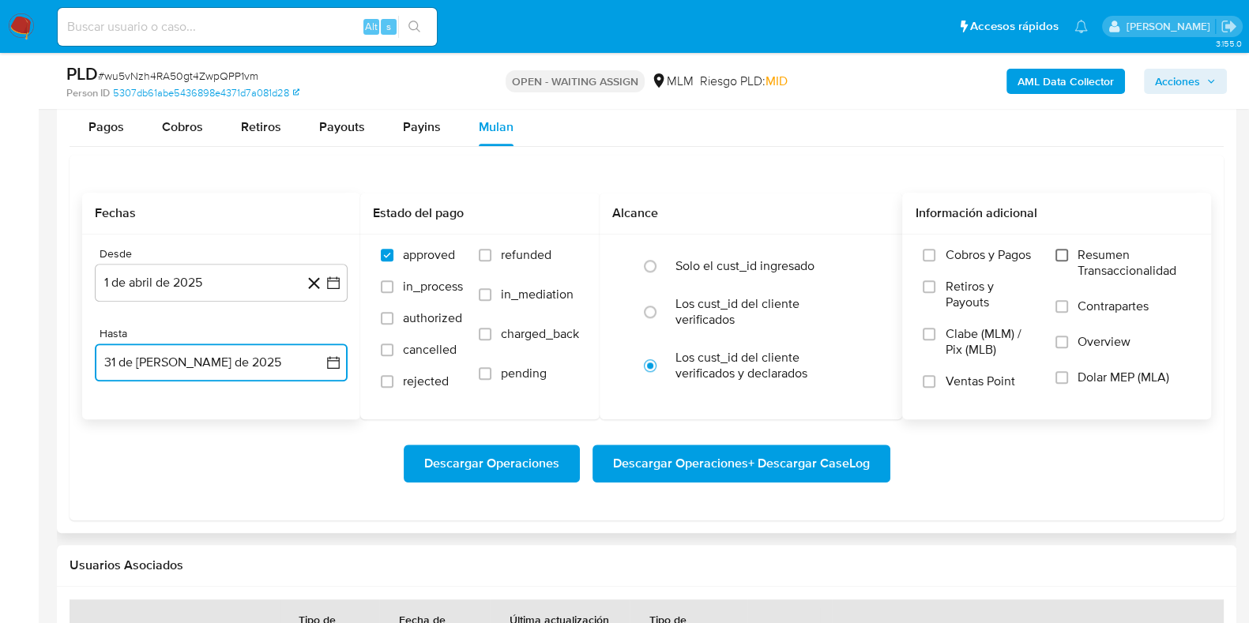
click at [1059, 251] on input "Resumen Transaccionalidad" at bounding box center [1062, 255] width 13 height 13
click at [750, 460] on span "Descargar Operaciones + Descargar CaseLog" at bounding box center [741, 463] width 257 height 35
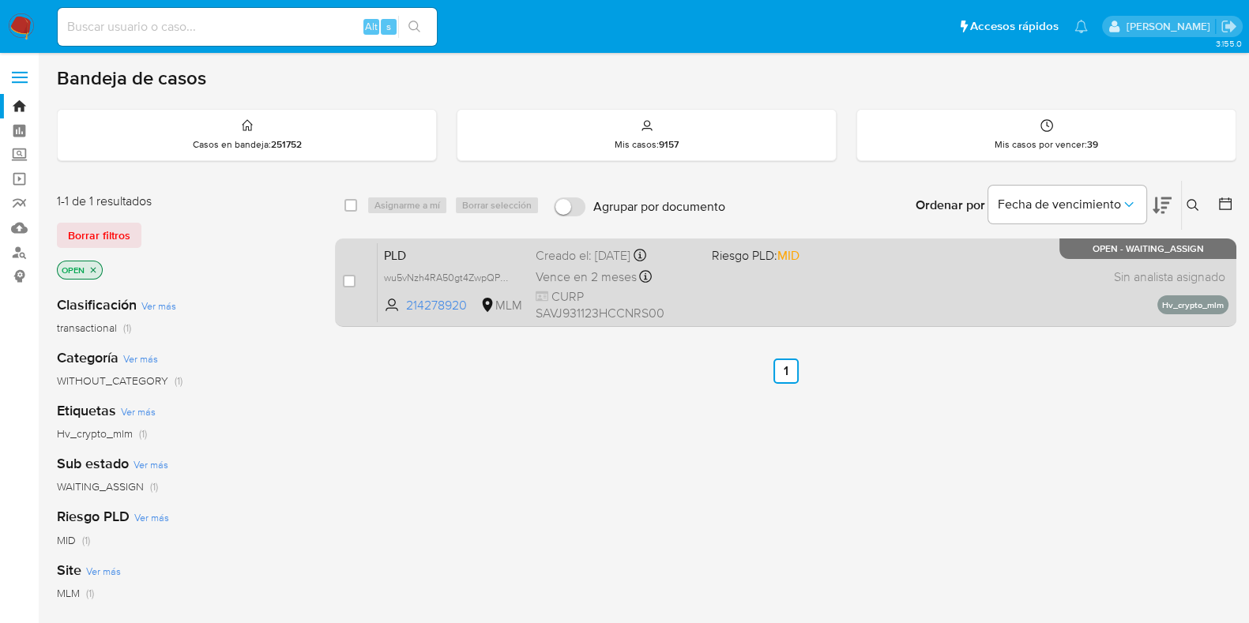
click at [926, 299] on div "PLD wu5vNzh4RA50gt4ZwpQPP1vm 214278920 MLM Riesgo PLD: MID Creado el: [DATE] Cr…" at bounding box center [803, 283] width 851 height 80
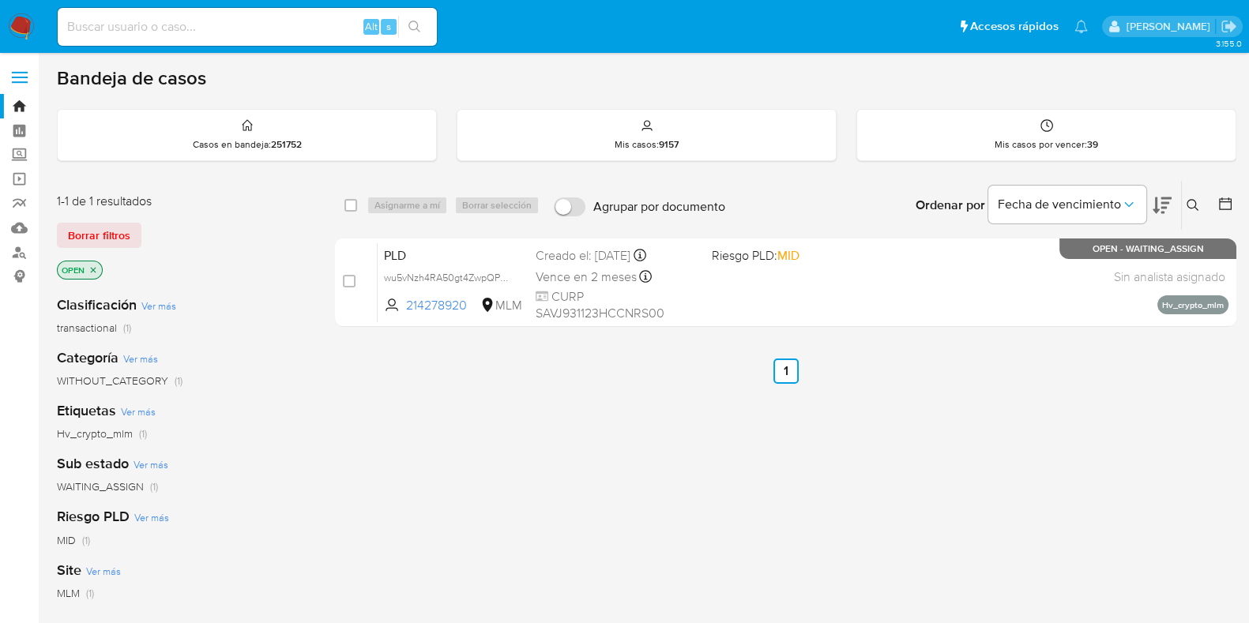
click at [1197, 207] on icon at bounding box center [1193, 205] width 13 height 13
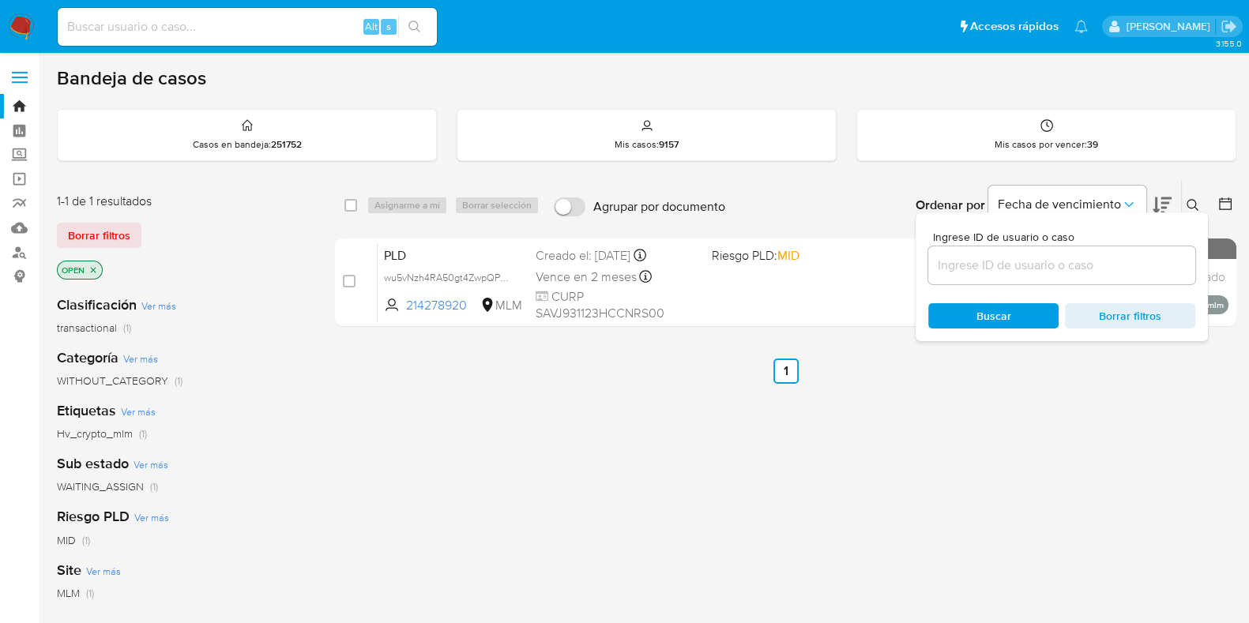
click at [1066, 258] on input at bounding box center [1061, 265] width 267 height 21
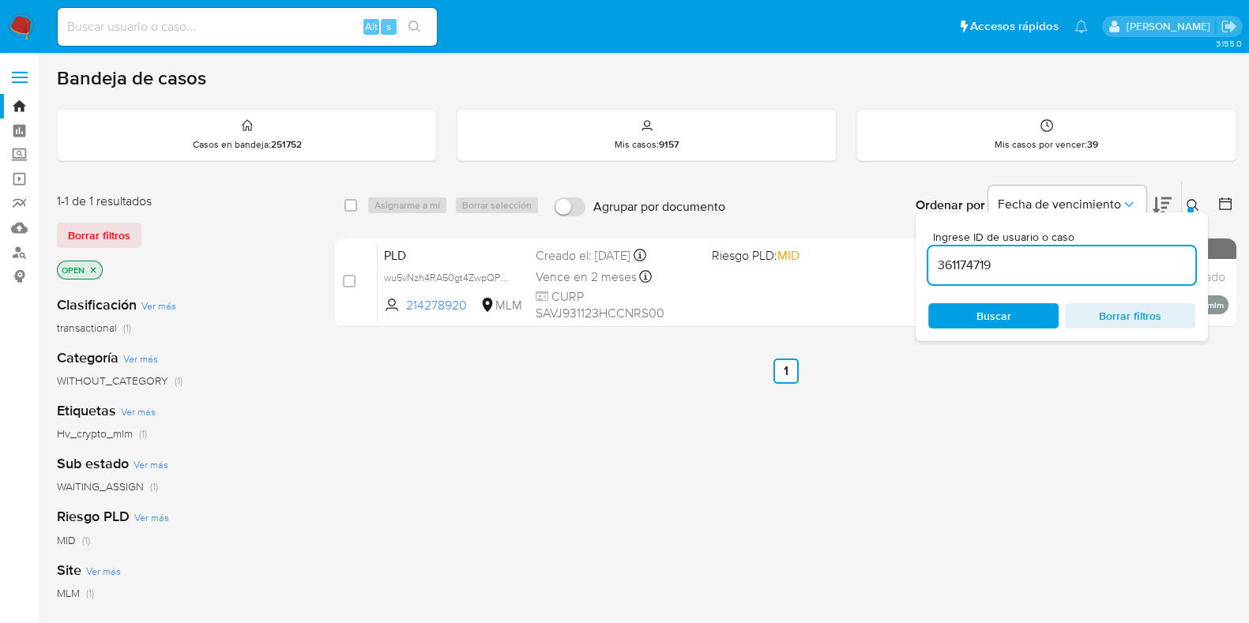
type input "361174719"
click at [1192, 203] on icon at bounding box center [1193, 205] width 13 height 13
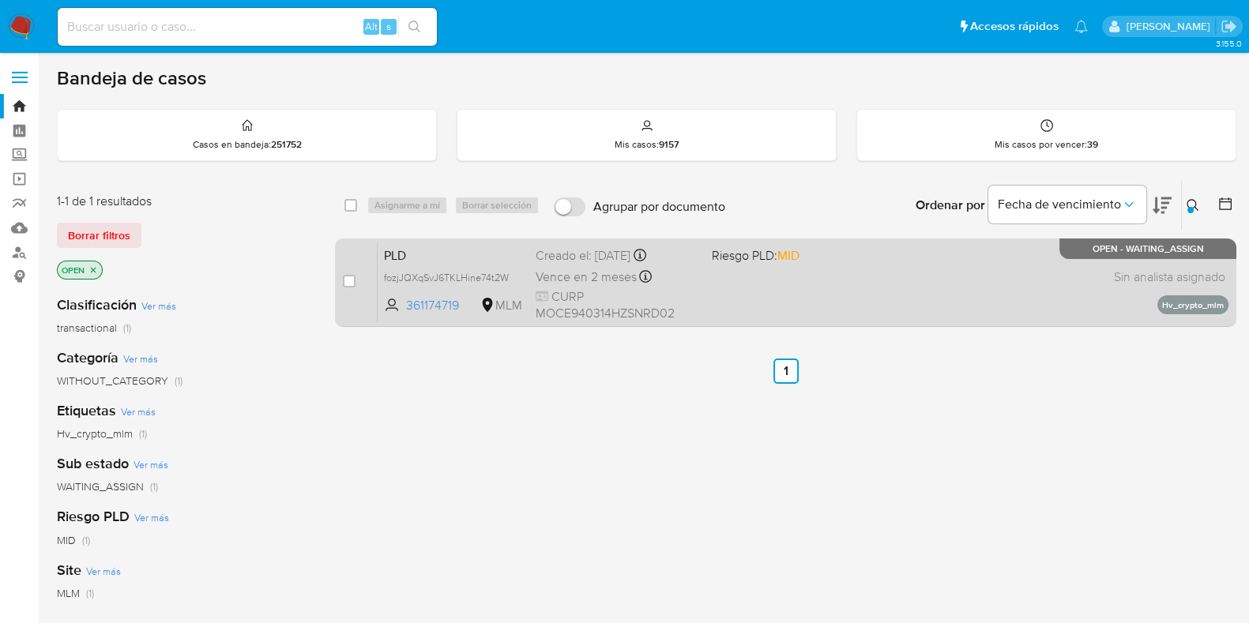
click at [744, 304] on div "PLD fozjJQXqSvJ6TKLHine74t2W 361174719 MLM Riesgo PLD: MID Creado el: 12/08/202…" at bounding box center [803, 283] width 851 height 80
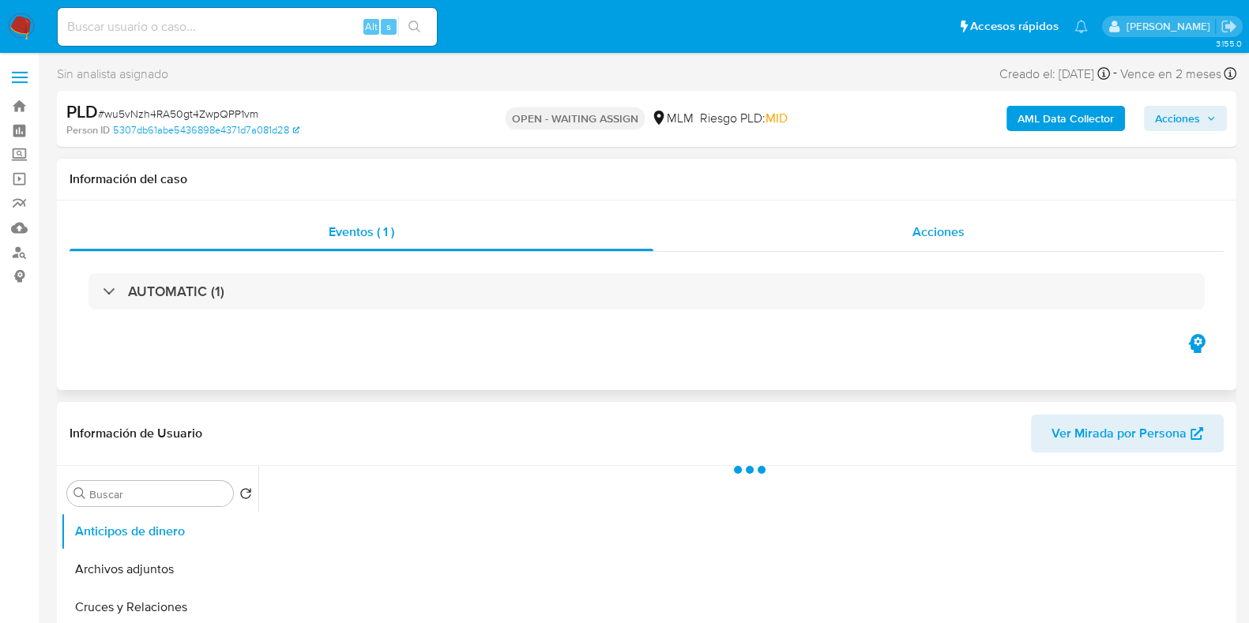
select select "10"
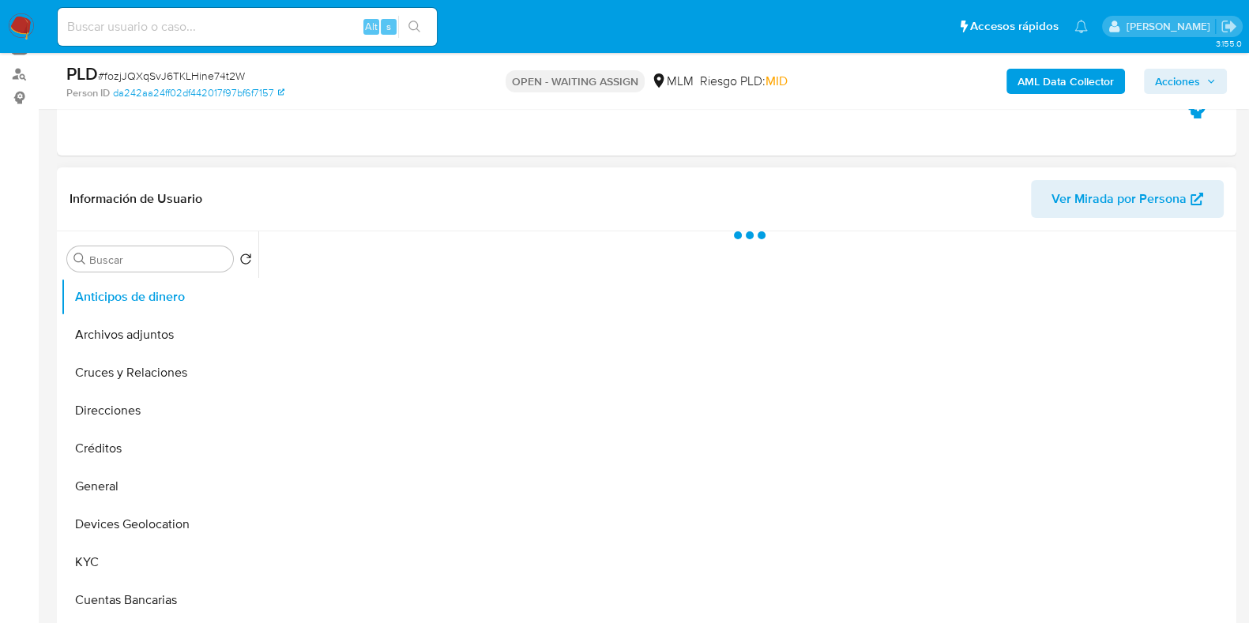
scroll to position [197, 0]
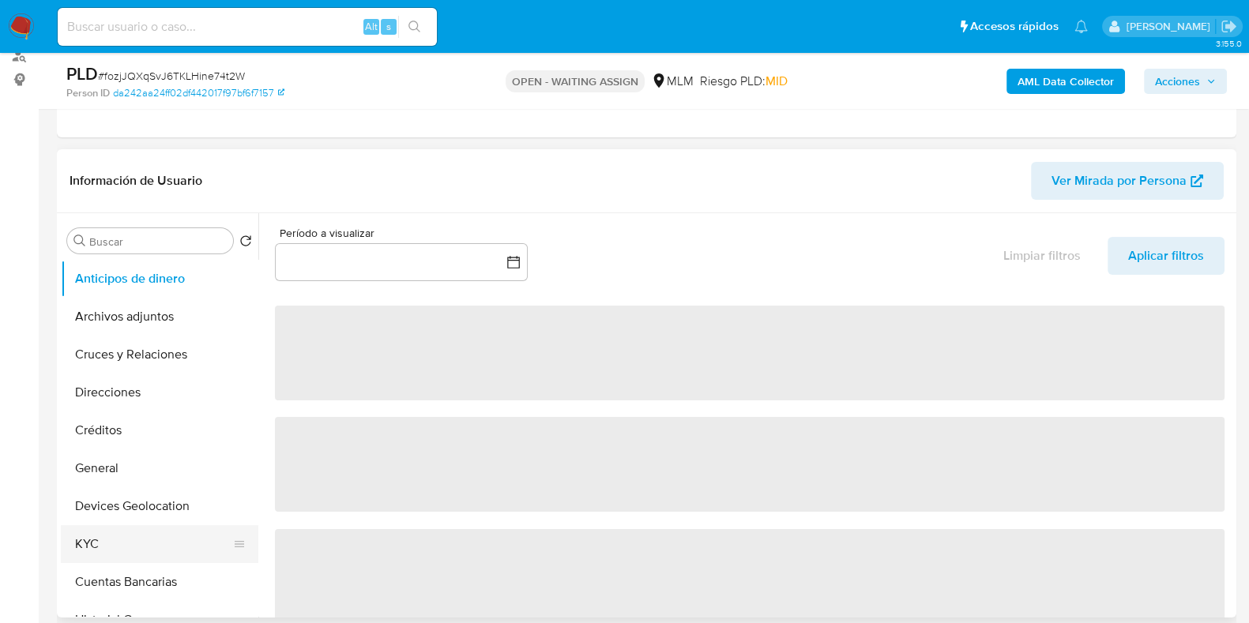
click at [95, 529] on button "KYC" at bounding box center [153, 544] width 185 height 38
select select "10"
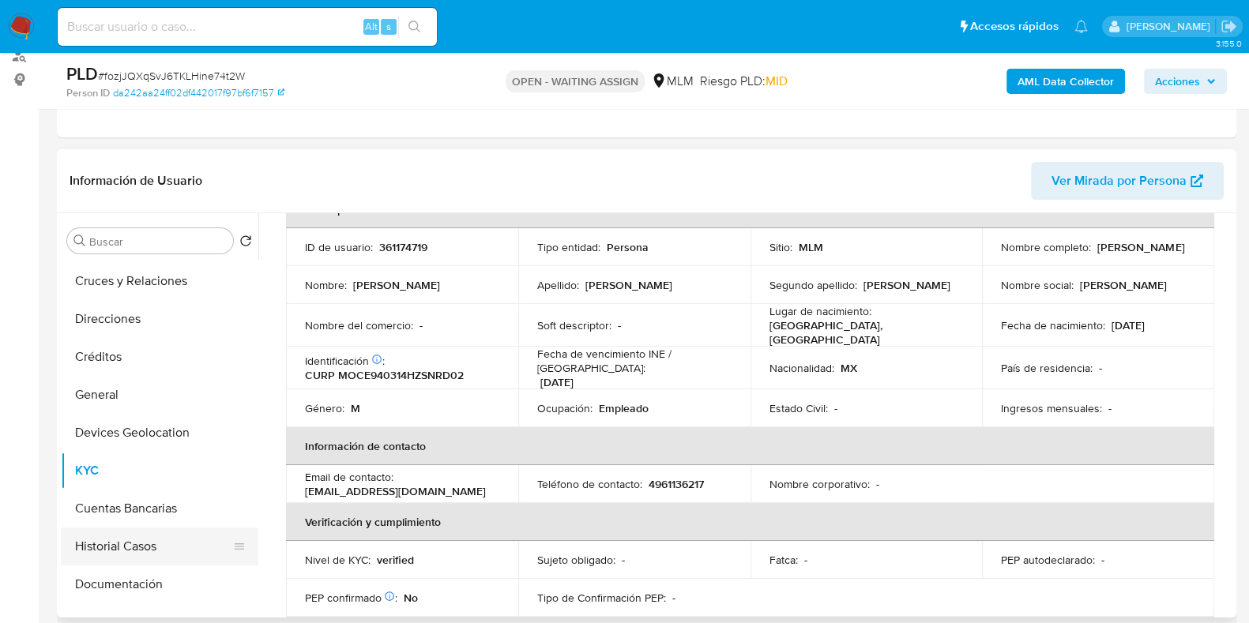
scroll to position [98, 0]
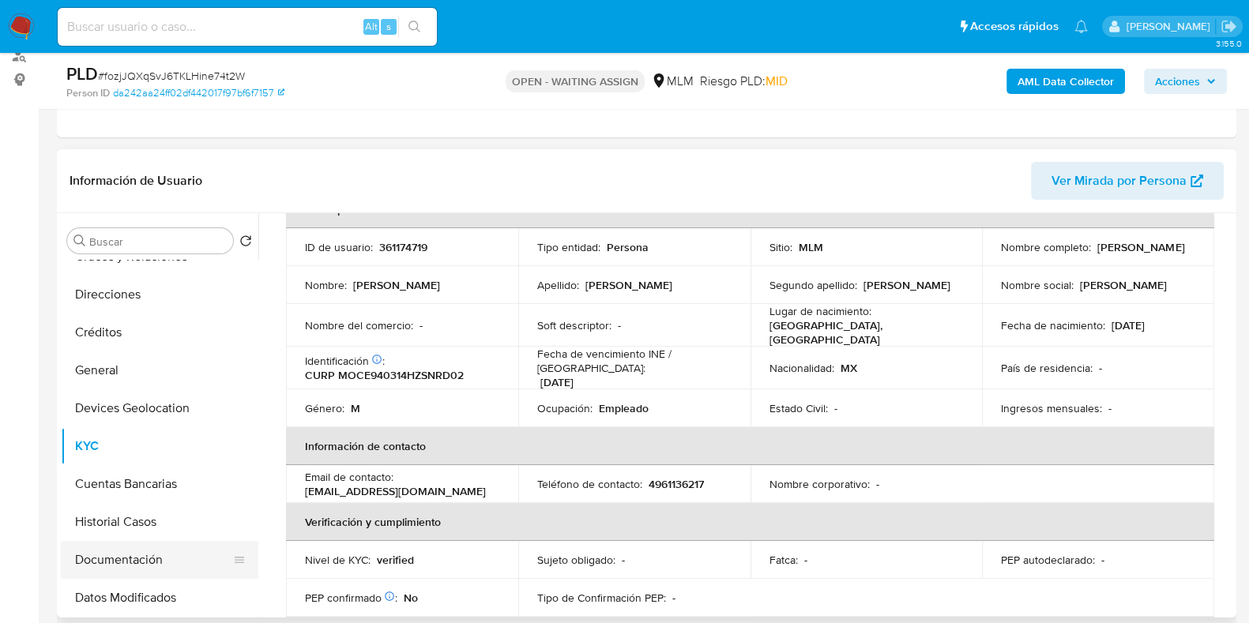
click at [135, 553] on button "Documentación" at bounding box center [153, 560] width 185 height 38
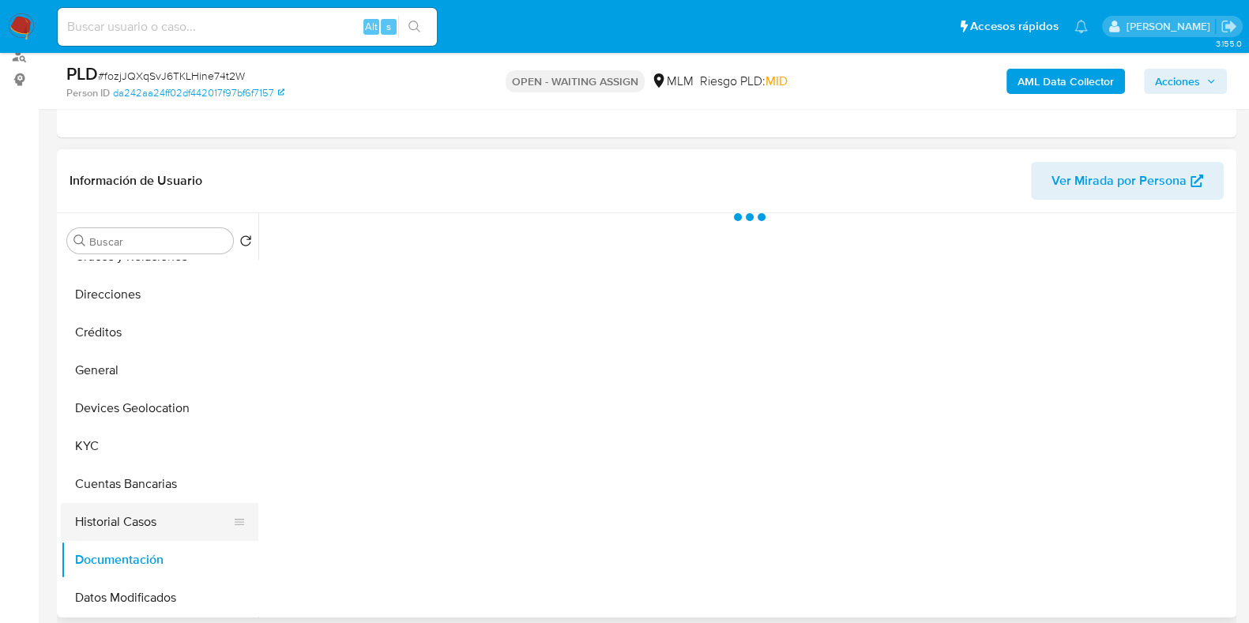
scroll to position [0, 0]
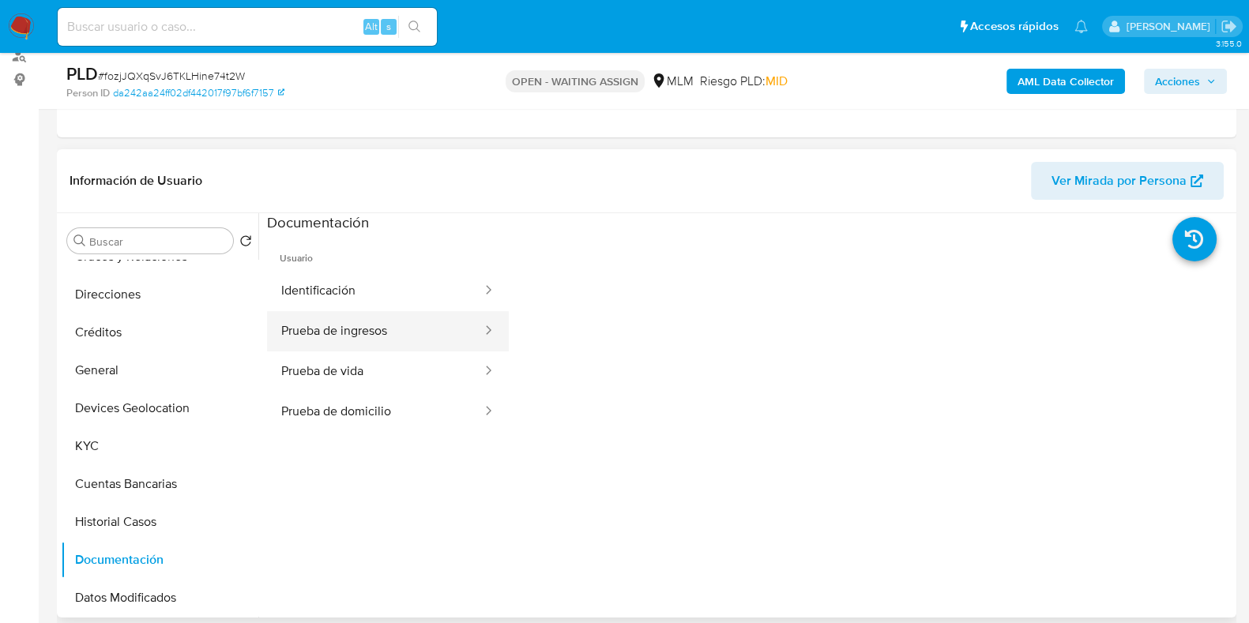
click at [364, 335] on button "Prueba de ingresos" at bounding box center [375, 331] width 217 height 40
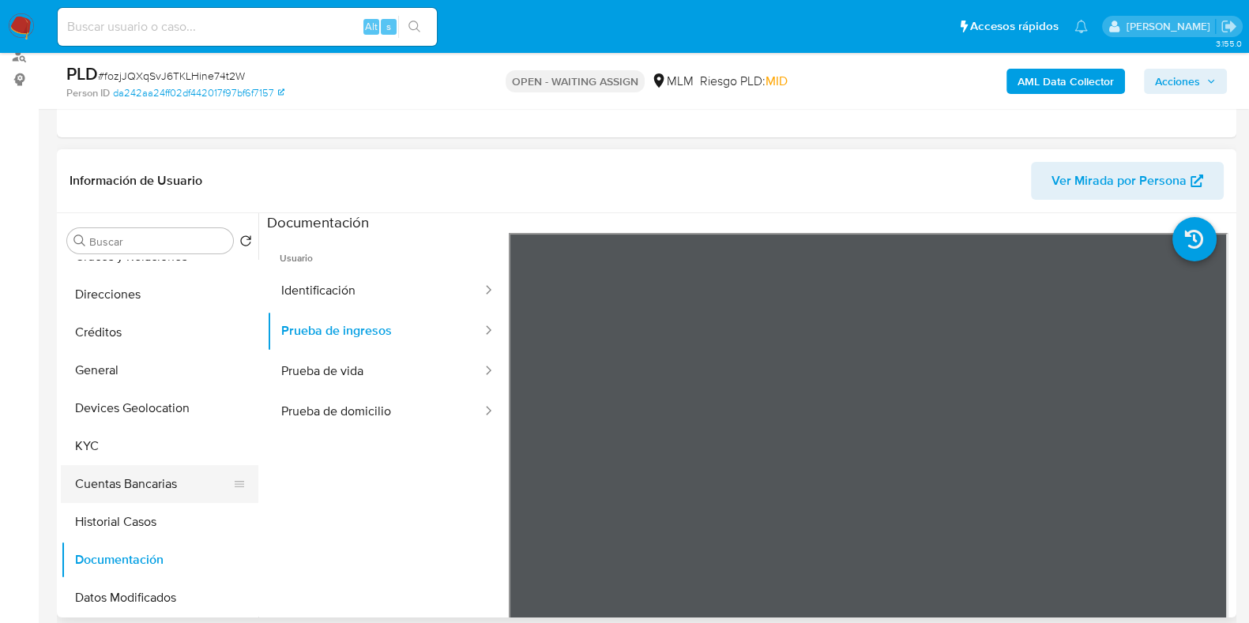
click at [83, 465] on button "Cuentas Bancarias" at bounding box center [153, 484] width 185 height 38
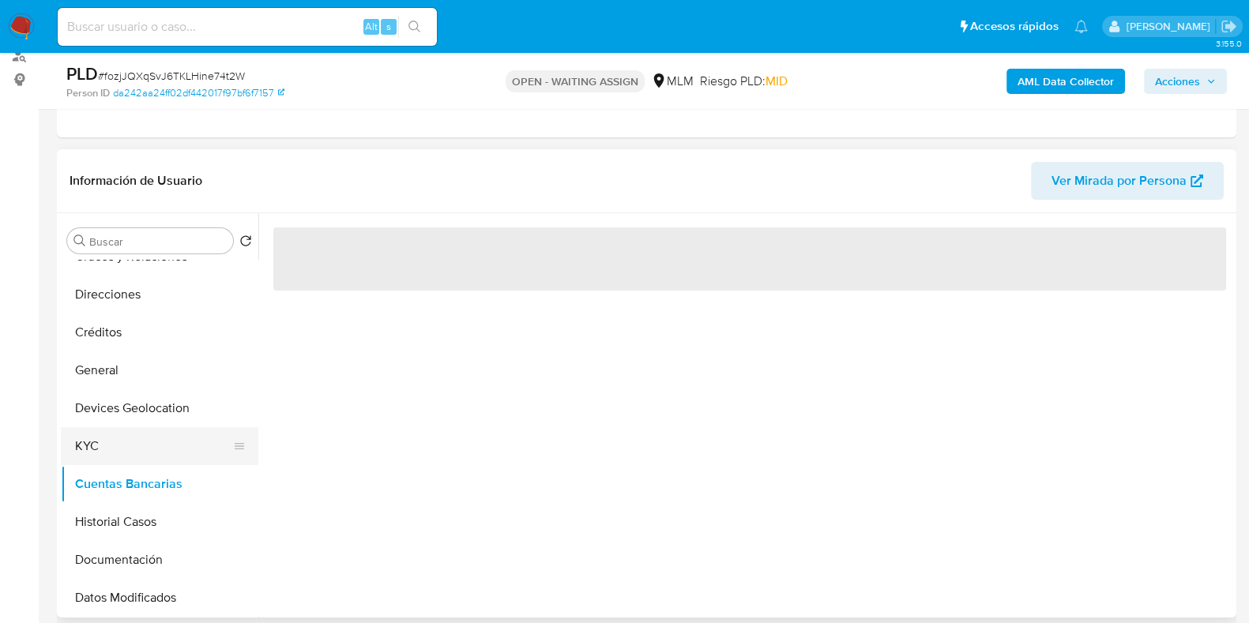
click at [91, 458] on button "KYC" at bounding box center [153, 446] width 185 height 38
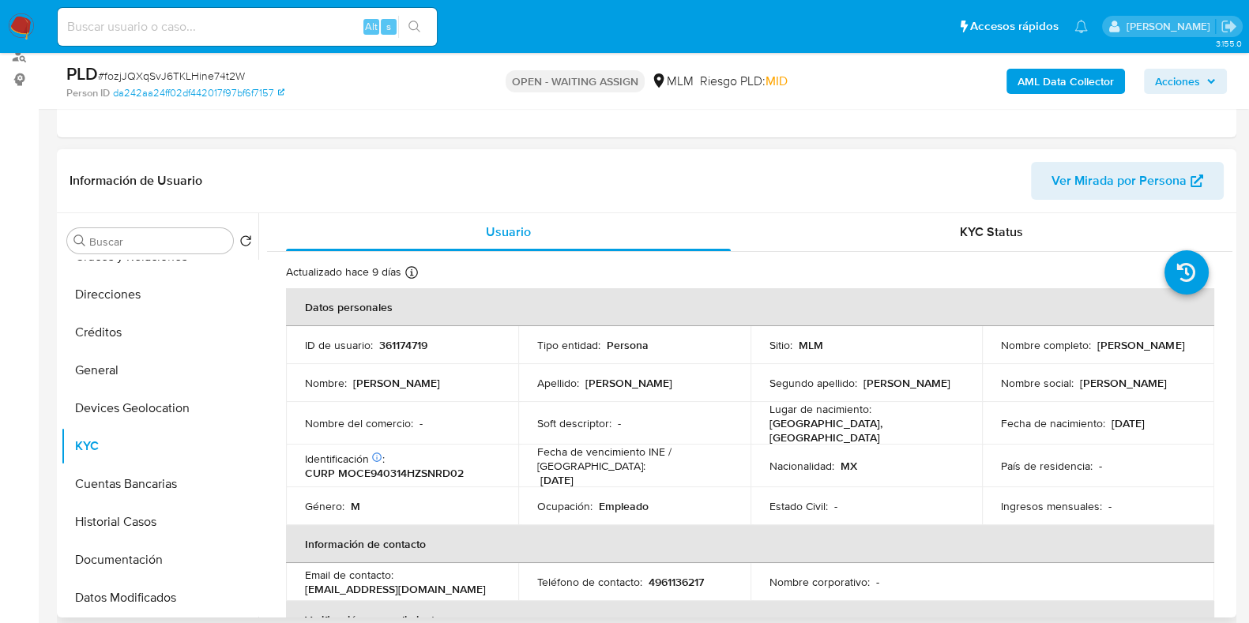
scroll to position [98, 0]
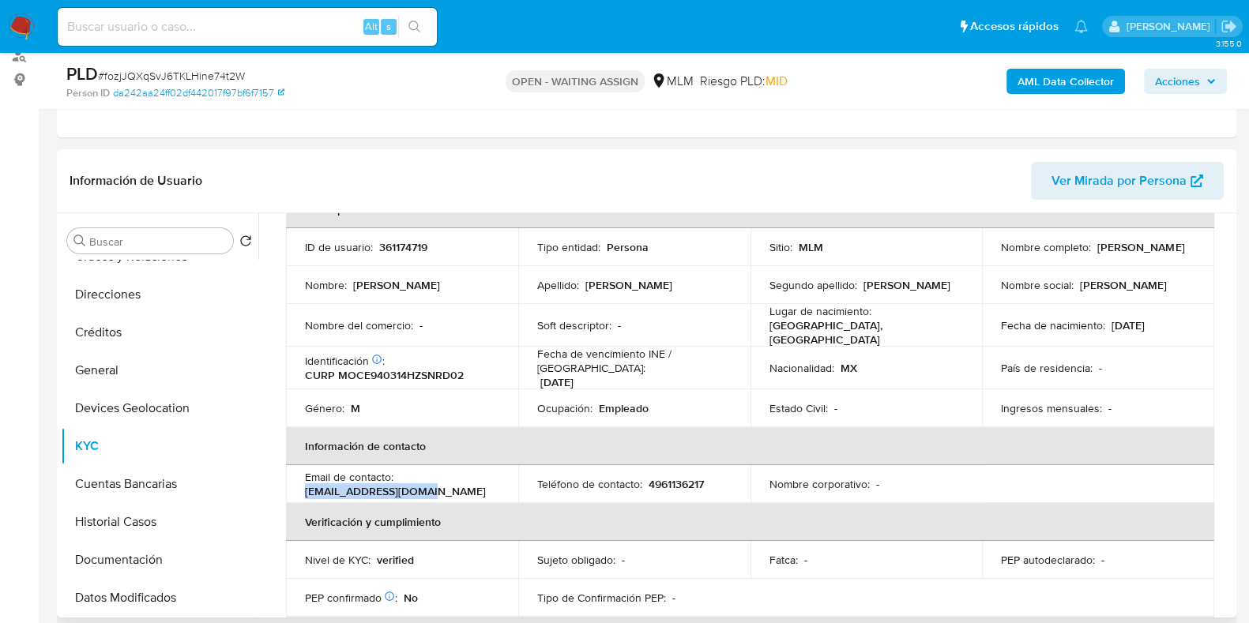
drag, startPoint x: 439, startPoint y: 477, endPoint x: 299, endPoint y: 472, distance: 139.2
click at [288, 480] on td "Email de contacto : [EMAIL_ADDRESS][DOMAIN_NAME]" at bounding box center [402, 484] width 232 height 38
copy p "[EMAIL_ADDRESS][DOMAIN_NAME]"
click at [684, 477] on p "4961136217" at bounding box center [676, 484] width 55 height 14
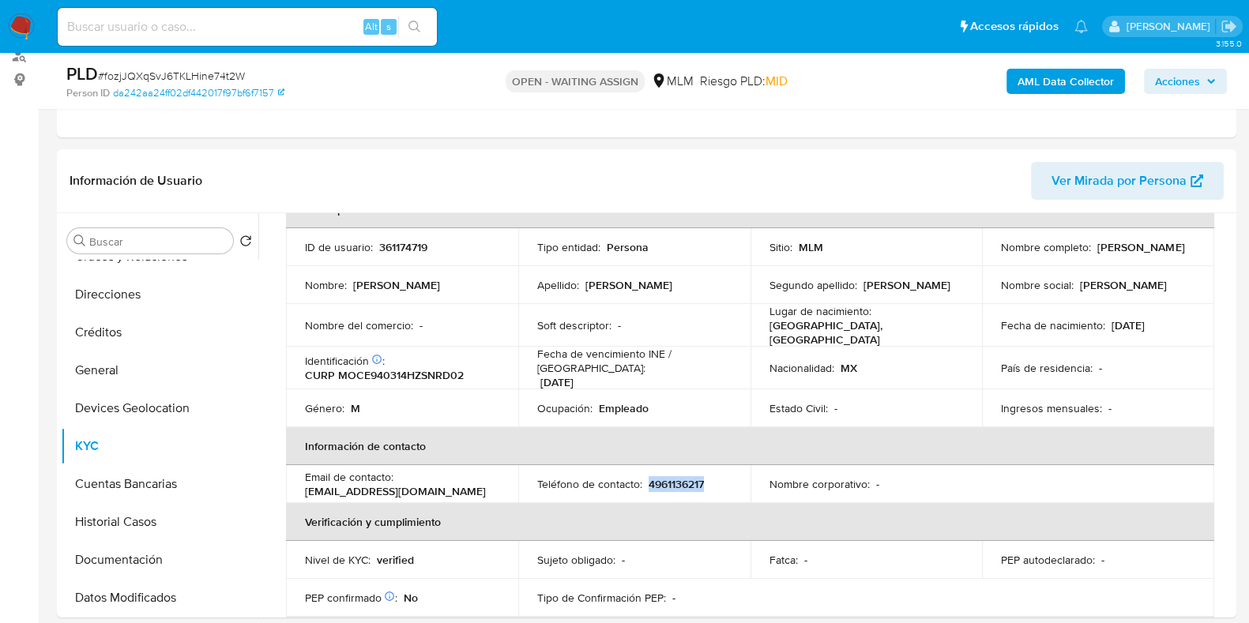
copy p "4961136217"
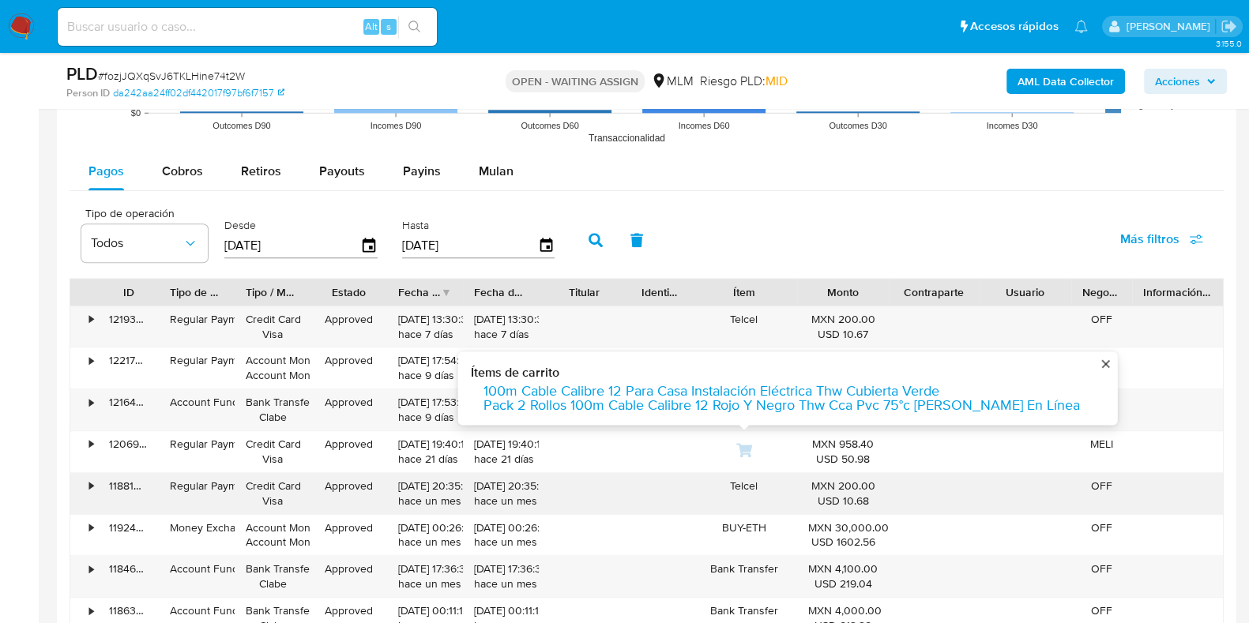
scroll to position [1679, 0]
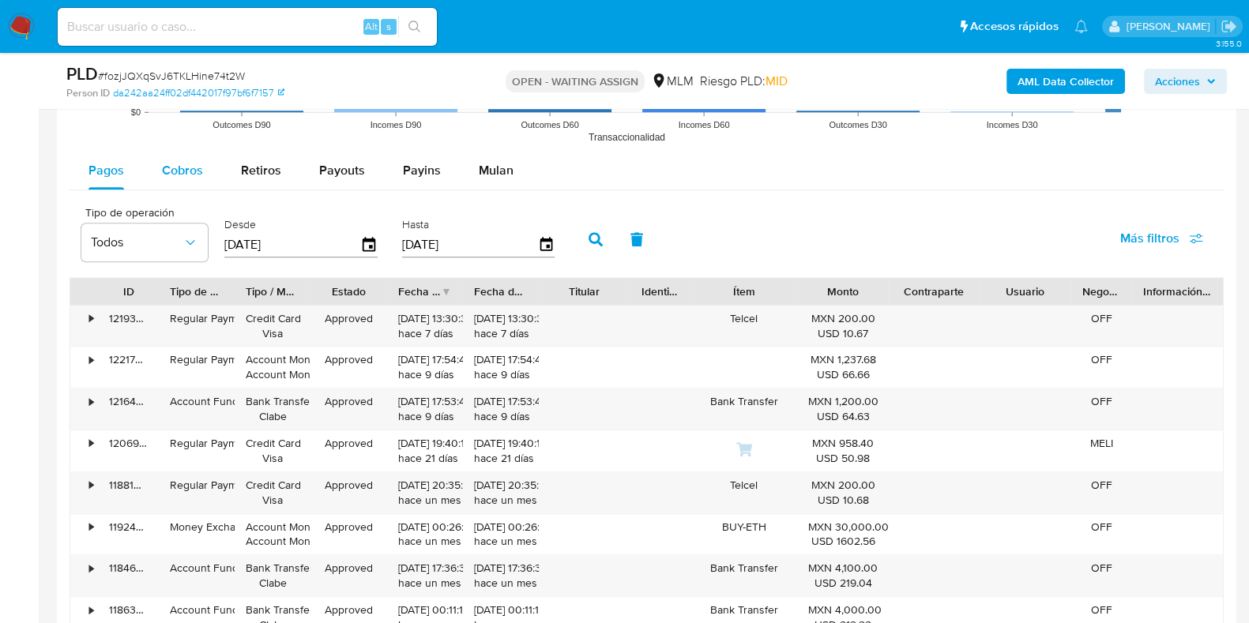
click at [216, 170] on button "Cobros" at bounding box center [182, 171] width 79 height 38
select select "10"
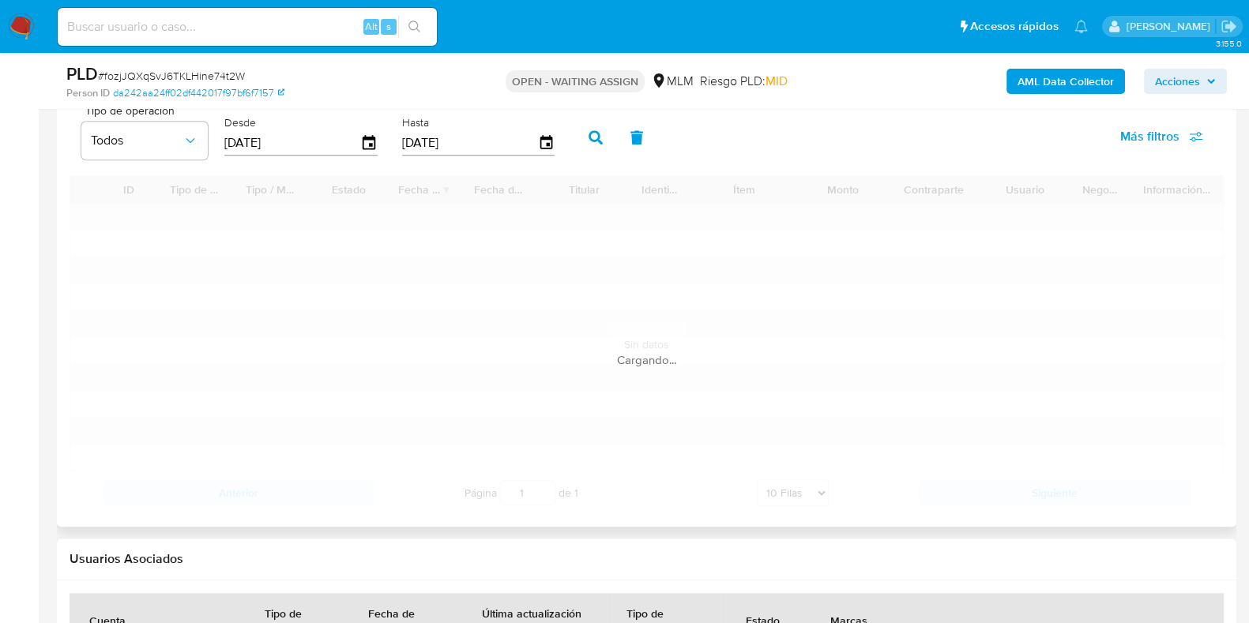
scroll to position [1877, 0]
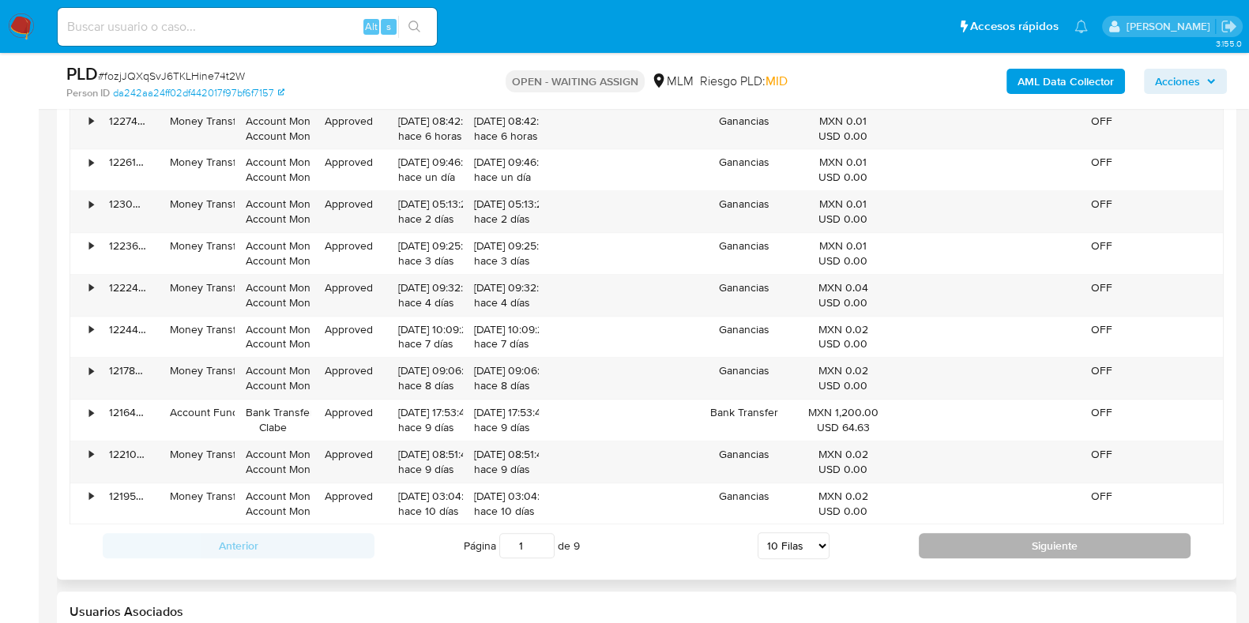
click at [1047, 543] on button "Siguiente" at bounding box center [1055, 545] width 272 height 25
click at [992, 547] on button "Siguiente" at bounding box center [1055, 545] width 272 height 25
type input "3"
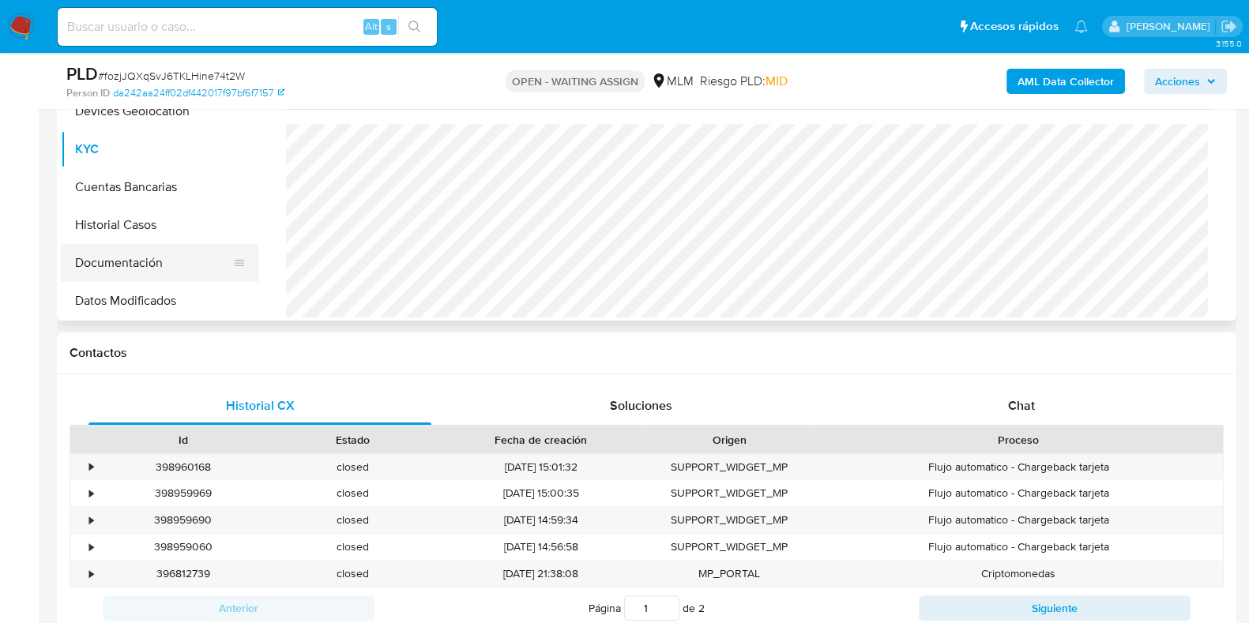
scroll to position [0, 0]
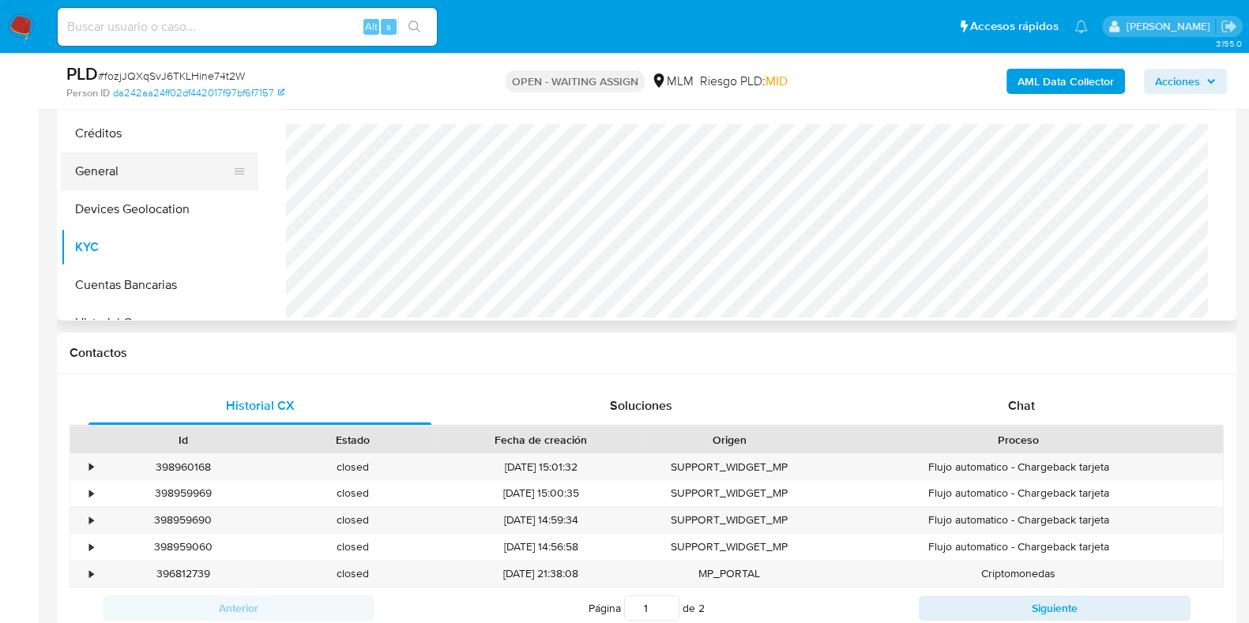
click at [103, 178] on button "General" at bounding box center [153, 172] width 185 height 38
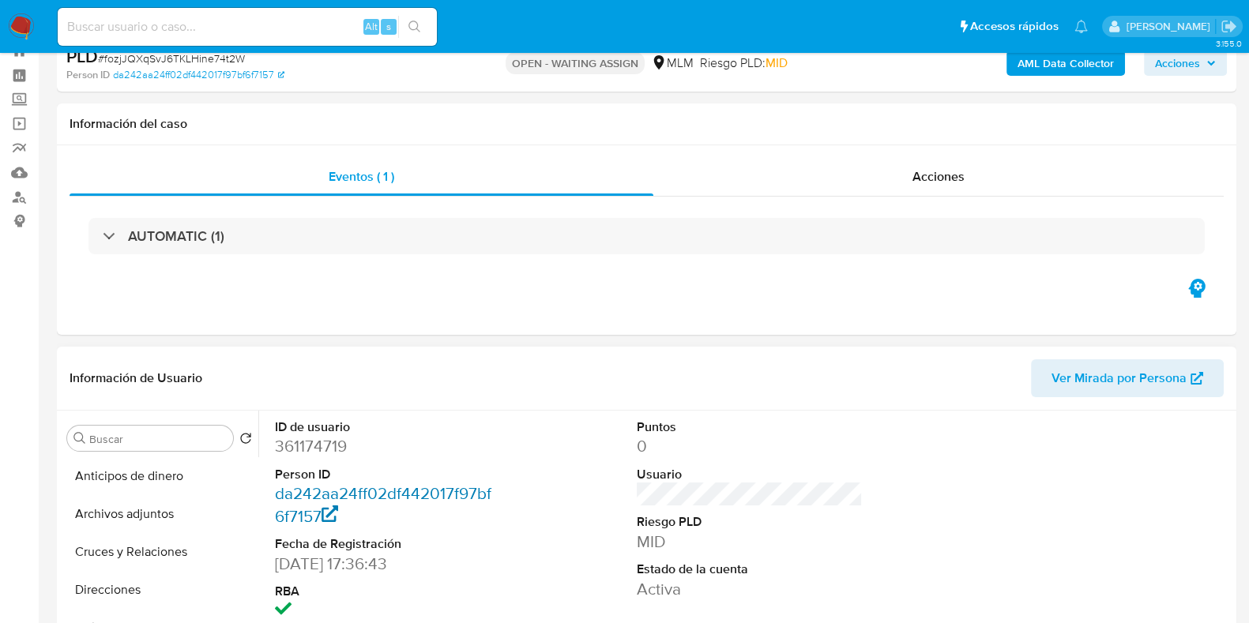
scroll to position [98, 0]
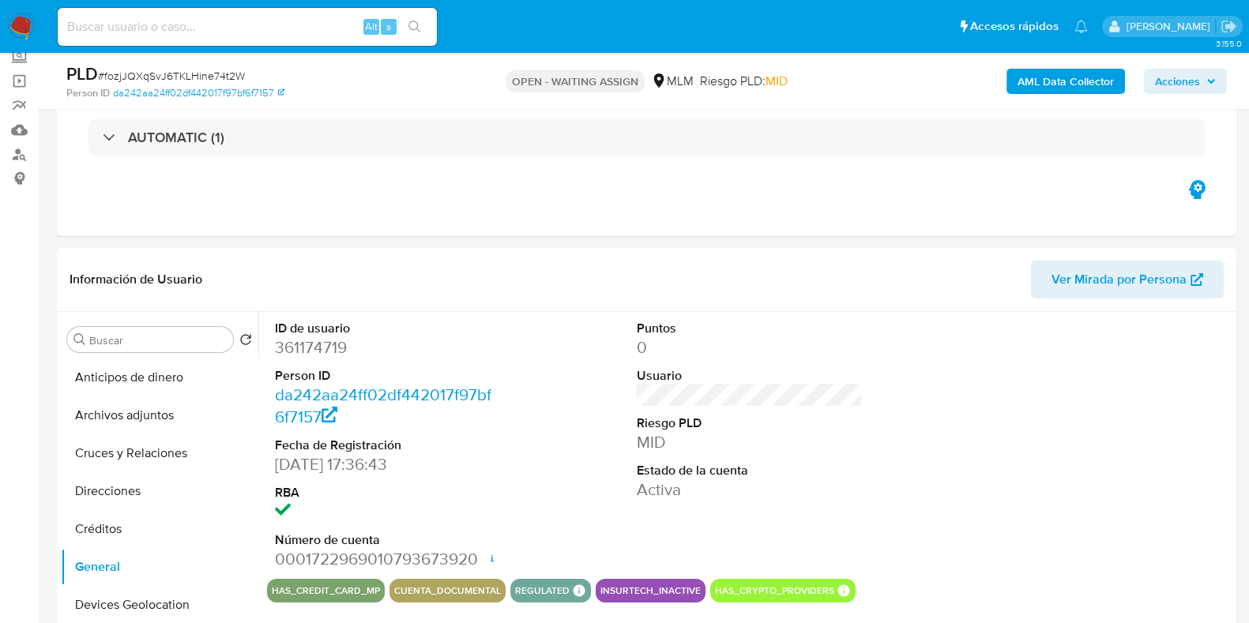
click at [308, 349] on dd "361174719" at bounding box center [388, 348] width 226 height 22
copy dd "361174719"
